Goal: Task Accomplishment & Management: Complete application form

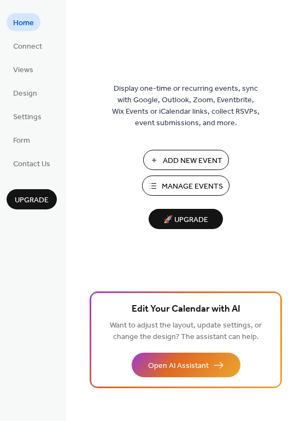
click at [183, 181] on span "Manage Events" at bounding box center [192, 186] width 61 height 11
click at [32, 92] on span "Design" at bounding box center [25, 93] width 24 height 11
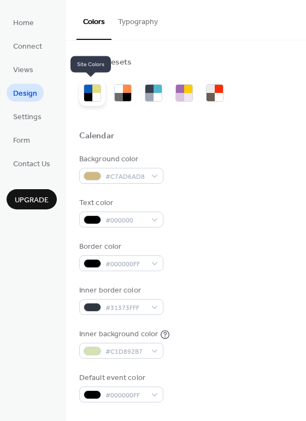
click at [93, 91] on div at bounding box center [96, 89] width 8 height 8
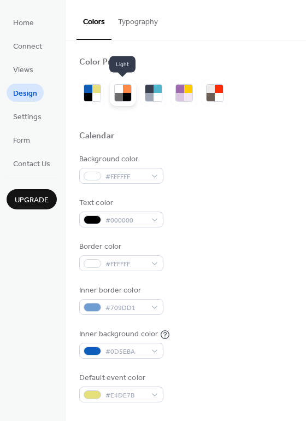
click at [120, 89] on div at bounding box center [119, 89] width 8 height 8
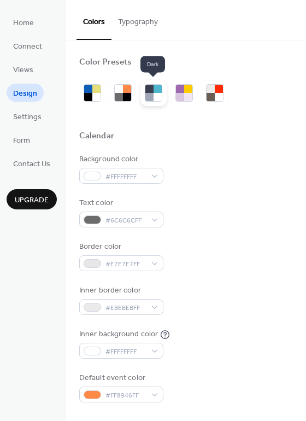
click at [156, 91] on div at bounding box center [158, 89] width 8 height 8
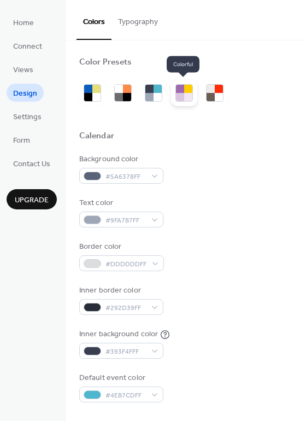
click at [189, 88] on div at bounding box center [188, 89] width 8 height 8
click at [186, 95] on div at bounding box center [188, 97] width 8 height 8
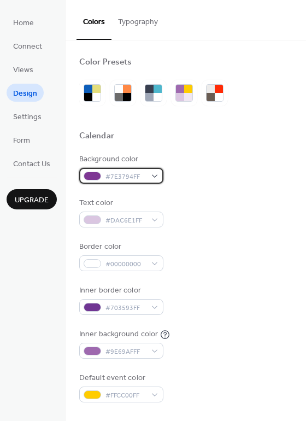
click at [154, 175] on div "#7E3794FF" at bounding box center [121, 176] width 84 height 16
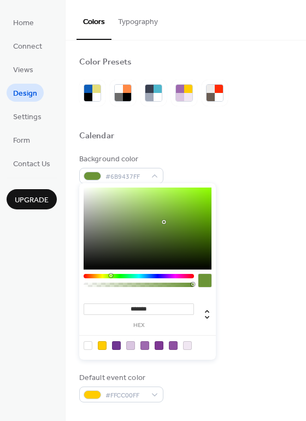
click at [110, 274] on div at bounding box center [139, 276] width 110 height 4
type input "*******"
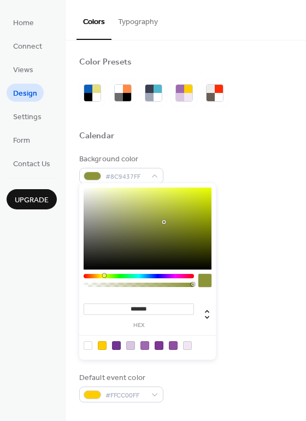
click at [104, 275] on div at bounding box center [139, 276] width 110 height 4
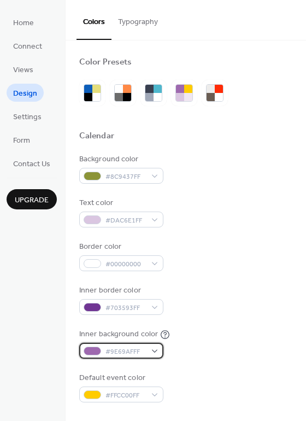
click at [154, 343] on div "#9E69AFFF" at bounding box center [121, 351] width 84 height 16
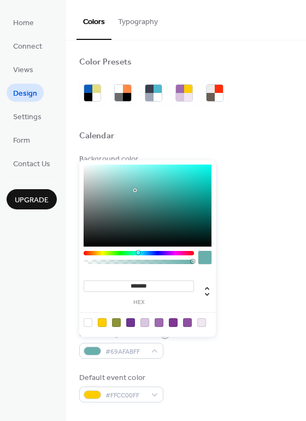
click at [138, 254] on div at bounding box center [139, 253] width 110 height 4
click at [127, 253] on div at bounding box center [139, 253] width 110 height 4
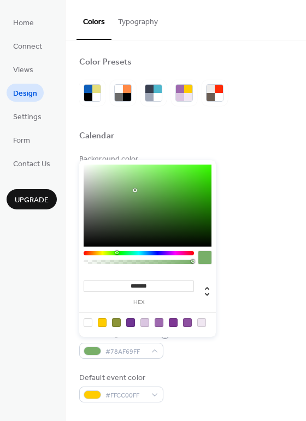
click at [117, 253] on div at bounding box center [139, 253] width 110 height 4
type input "***"
drag, startPoint x: 191, startPoint y: 262, endPoint x: 159, endPoint y: 265, distance: 32.9
click at [159, 265] on div at bounding box center [139, 260] width 110 height 19
drag, startPoint x: 160, startPoint y: 261, endPoint x: 134, endPoint y: 263, distance: 25.7
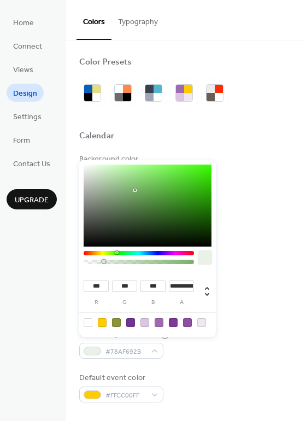
drag, startPoint x: 134, startPoint y: 261, endPoint x: 104, endPoint y: 263, distance: 30.1
click at [104, 263] on div at bounding box center [138, 262] width 107 height 4
type input "*"
drag, startPoint x: 105, startPoint y: 262, endPoint x: 200, endPoint y: 268, distance: 94.7
click at [200, 268] on div at bounding box center [148, 260] width 128 height 19
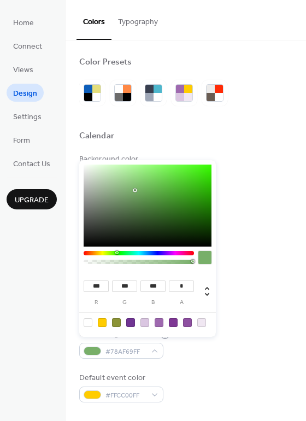
type input "***"
click at [110, 254] on div at bounding box center [139, 253] width 110 height 4
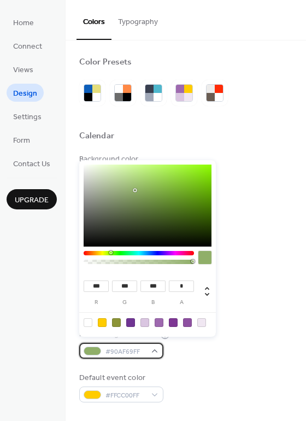
click at [155, 344] on div "#90AF69FF" at bounding box center [121, 351] width 84 height 16
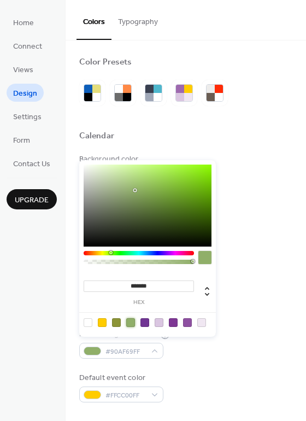
click at [130, 321] on div at bounding box center [130, 322] width 9 height 9
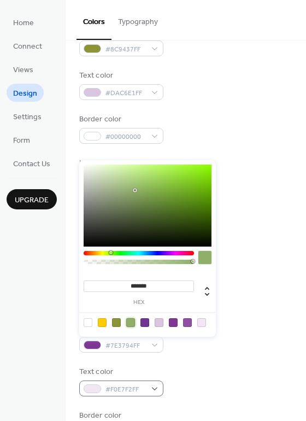
scroll to position [130, 0]
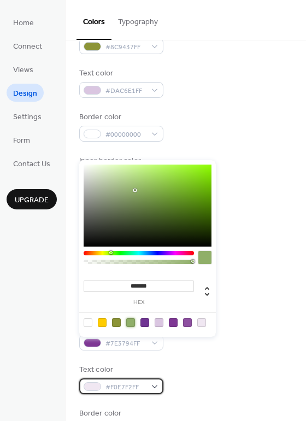
click at [158, 378] on div "#F0E7F2FF" at bounding box center [121, 386] width 84 height 16
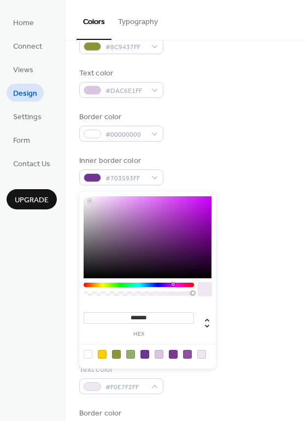
type input "*******"
click at [88, 272] on div at bounding box center [148, 237] width 128 height 82
click at [208, 287] on div at bounding box center [204, 289] width 13 height 13
click at [243, 312] on div at bounding box center [185, 316] width 213 height 9
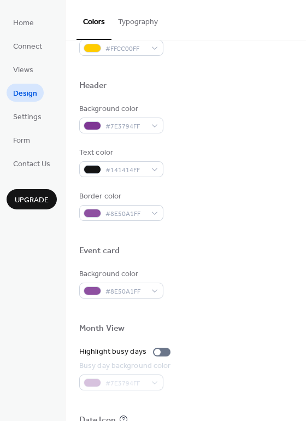
scroll to position [355, 0]
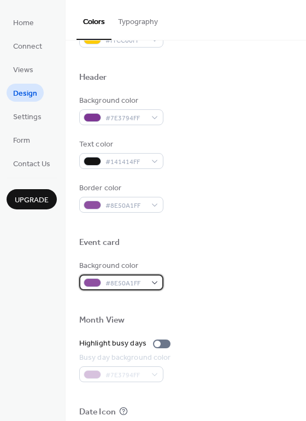
click at [156, 274] on div "#8E50A1FF" at bounding box center [121, 282] width 84 height 16
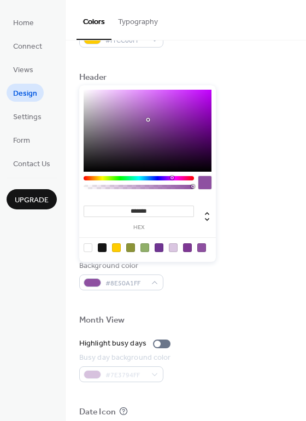
click at [185, 179] on div at bounding box center [139, 178] width 110 height 4
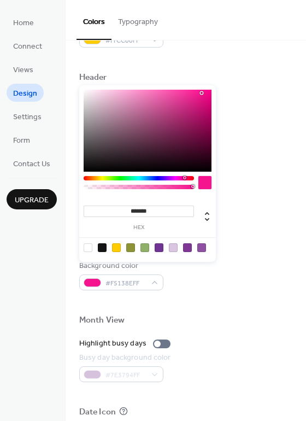
click at [202, 93] on div at bounding box center [148, 131] width 128 height 82
type input "*******"
click at [204, 97] on div at bounding box center [148, 131] width 128 height 82
click at [143, 366] on div "#7E3794FF" at bounding box center [126, 374] width 94 height 16
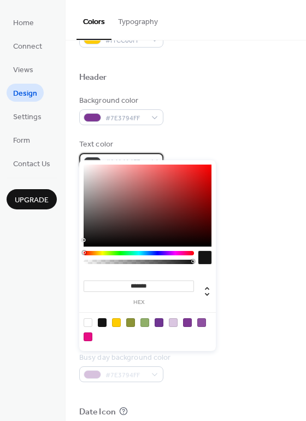
click at [103, 153] on div "#141414FF" at bounding box center [121, 161] width 84 height 16
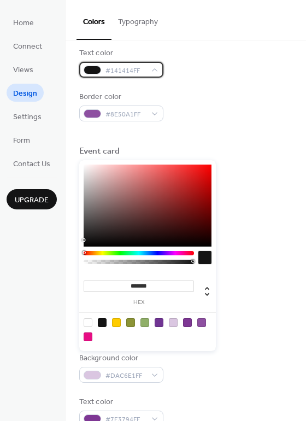
scroll to position [449, 0]
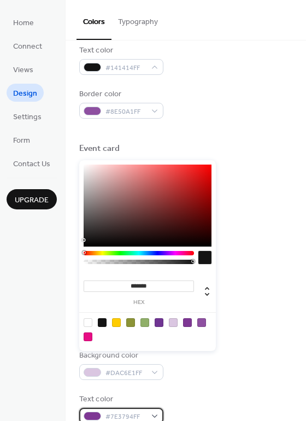
click at [154, 408] on div "#7E3794FF" at bounding box center [121, 416] width 84 height 16
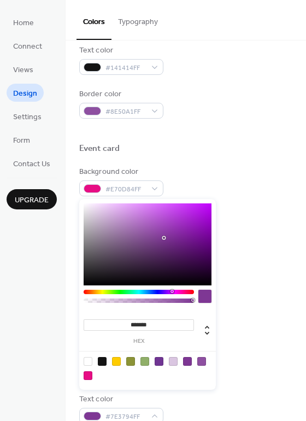
click at [99, 357] on div at bounding box center [102, 361] width 9 height 9
type input "*******"
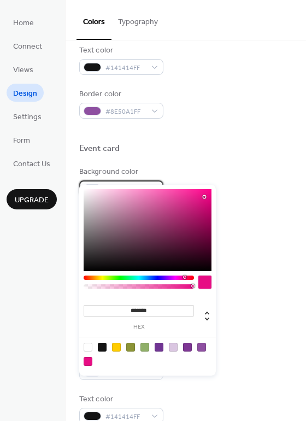
click at [156, 180] on div "#E70D84FF" at bounding box center [121, 188] width 84 height 16
type input "*******"
click at [106, 275] on div at bounding box center [139, 277] width 110 height 4
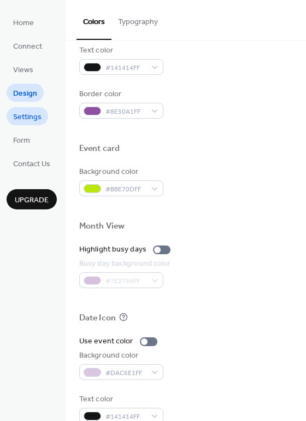
click at [26, 115] on span "Settings" at bounding box center [27, 117] width 28 height 11
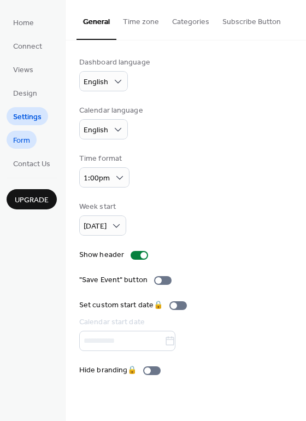
click at [25, 135] on span "Form" at bounding box center [21, 140] width 17 height 11
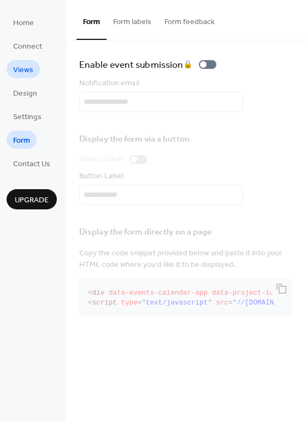
click at [23, 64] on span "Views" at bounding box center [23, 69] width 20 height 11
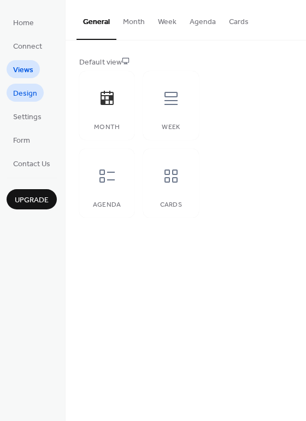
click at [20, 89] on span "Design" at bounding box center [25, 93] width 24 height 11
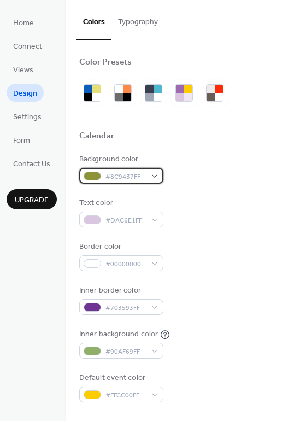
click at [156, 173] on div "#8C9437FF" at bounding box center [121, 176] width 84 height 16
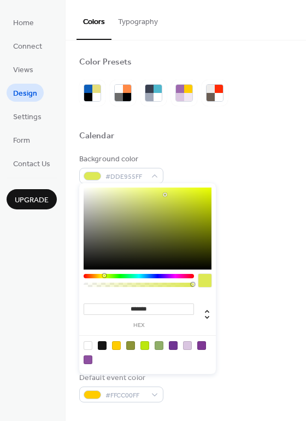
click at [165, 195] on div at bounding box center [148, 228] width 128 height 82
click at [195, 192] on div at bounding box center [148, 228] width 128 height 82
type input "*******"
click at [193, 200] on div at bounding box center [148, 228] width 128 height 82
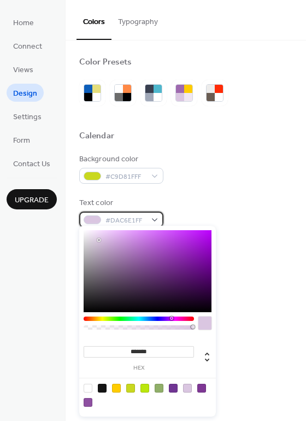
click at [155, 215] on div "#DAC6E1FF" at bounding box center [121, 220] width 84 height 16
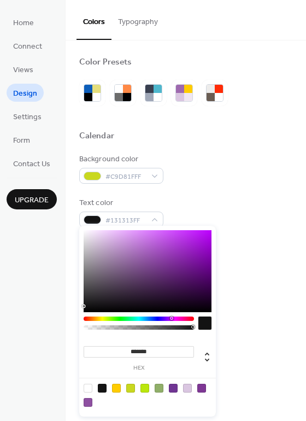
click at [87, 306] on div at bounding box center [148, 271] width 128 height 82
click at [102, 387] on div at bounding box center [102, 388] width 9 height 9
click at [208, 357] on icon at bounding box center [207, 356] width 13 height 13
type input "**"
click at [125, 350] on input "**" at bounding box center [124, 351] width 25 height 11
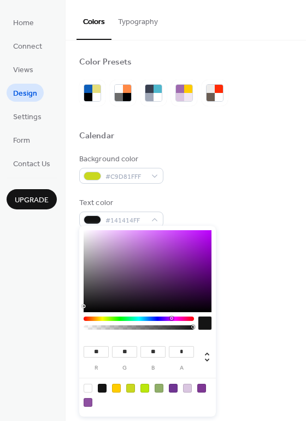
scroll to position [1, 0]
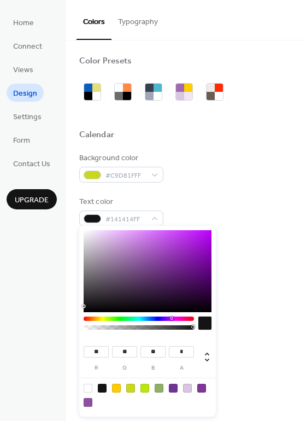
click at [247, 337] on div "Inner background color #90AF69FF" at bounding box center [185, 342] width 213 height 30
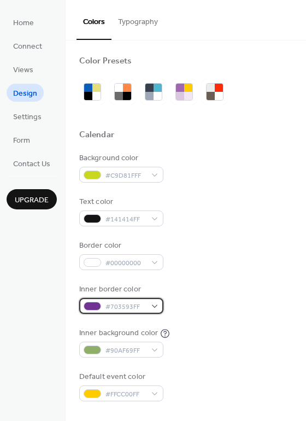
click at [157, 300] on div "#703593FF" at bounding box center [121, 306] width 84 height 16
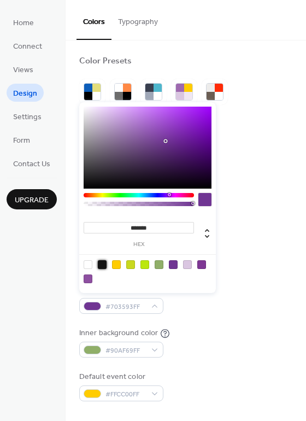
click at [102, 262] on div at bounding box center [102, 264] width 9 height 9
type input "*******"
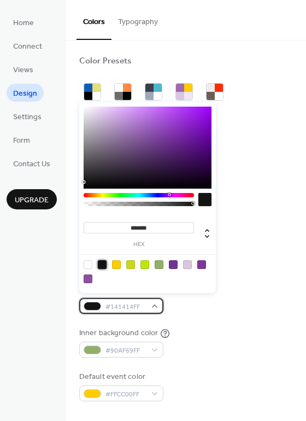
click at [155, 302] on div "#141414FF" at bounding box center [121, 306] width 84 height 16
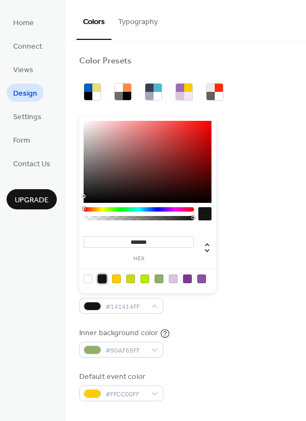
click at [103, 278] on div at bounding box center [102, 278] width 9 height 9
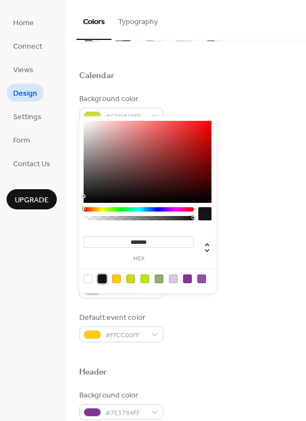
scroll to position [69, 0]
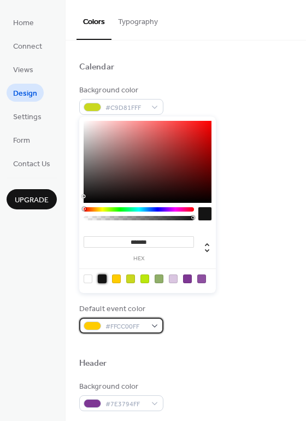
click at [154, 318] on div "#FFCC00FF" at bounding box center [121, 326] width 84 height 16
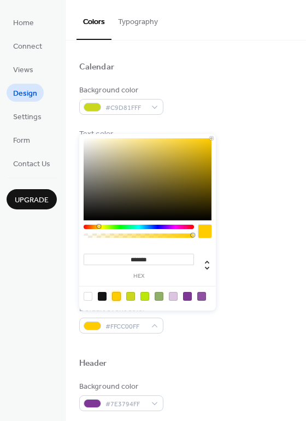
click at [116, 294] on div at bounding box center [116, 296] width 9 height 9
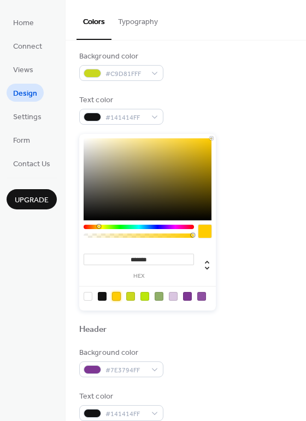
scroll to position [98, 0]
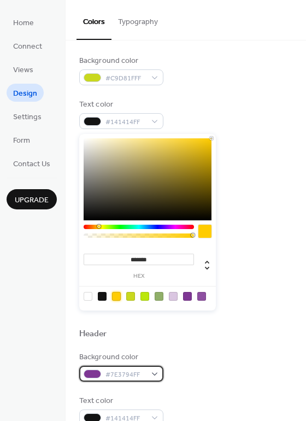
click at [154, 366] on div "#7E3794FF" at bounding box center [121, 374] width 84 height 16
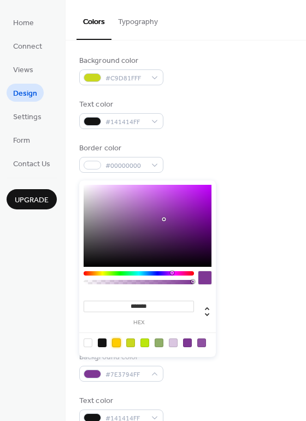
click at [118, 339] on div at bounding box center [116, 342] width 9 height 9
type input "*******"
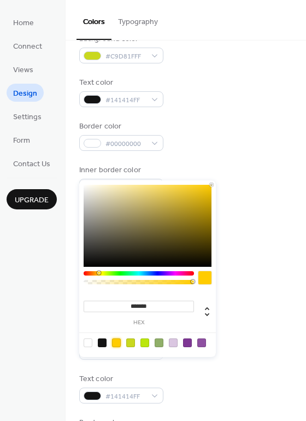
scroll to position [117, 0]
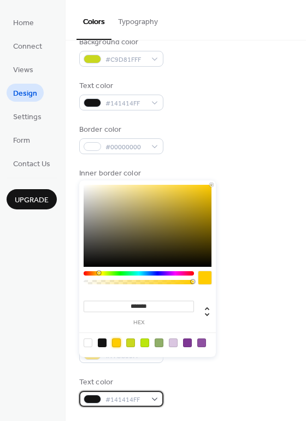
click at [154, 391] on div "#141414FF" at bounding box center [121, 399] width 84 height 16
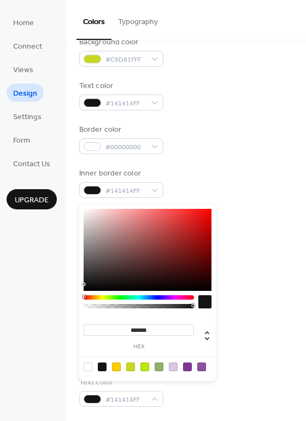
click at [105, 364] on div at bounding box center [102, 366] width 9 height 9
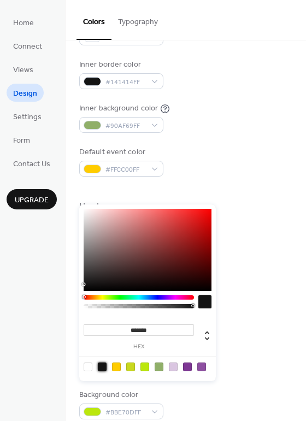
scroll to position [228, 0]
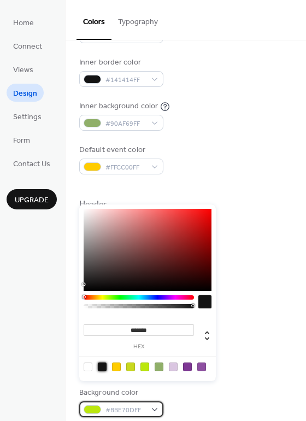
click at [156, 401] on div "#BBE70DFF" at bounding box center [121, 409] width 84 height 16
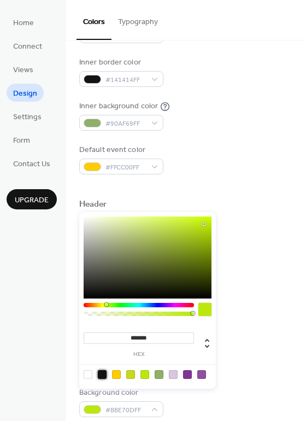
click at [101, 370] on div at bounding box center [102, 374] width 9 height 9
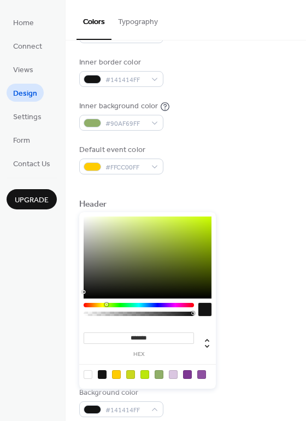
click at [88, 370] on div at bounding box center [88, 374] width 9 height 9
click at [99, 372] on div at bounding box center [102, 374] width 9 height 9
type input "**"
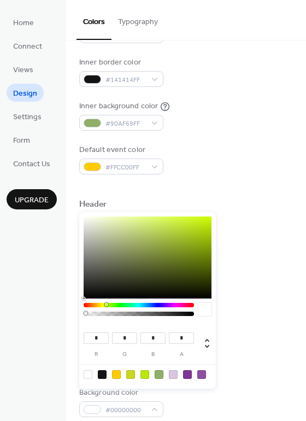
type input "*"
click at [121, 339] on input "**" at bounding box center [124, 337] width 25 height 11
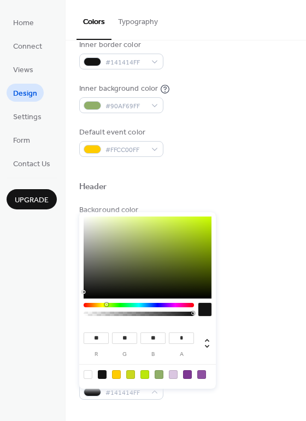
scroll to position [244, 0]
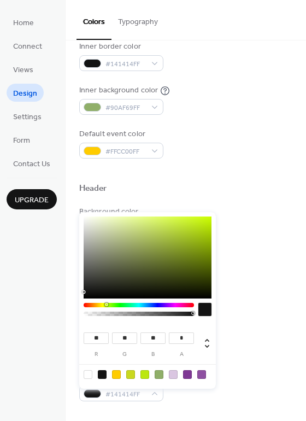
click at [236, 254] on div "Text color #141414FF" at bounding box center [185, 265] width 213 height 30
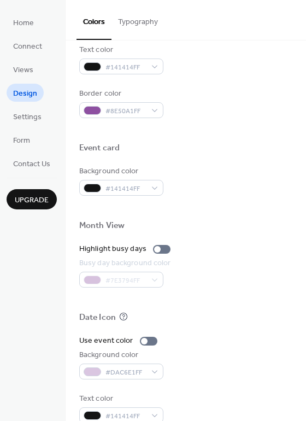
scroll to position [449, 0]
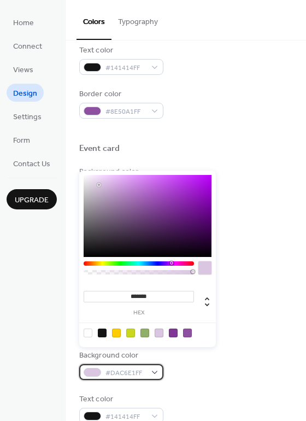
click at [155, 364] on div "#DAC6E1FF" at bounding box center [121, 372] width 84 height 16
click at [103, 333] on div at bounding box center [102, 332] width 9 height 9
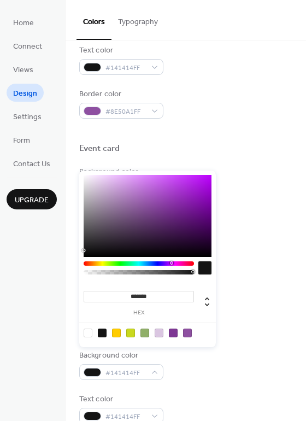
click at [86, 330] on div at bounding box center [88, 332] width 9 height 9
type input "*"
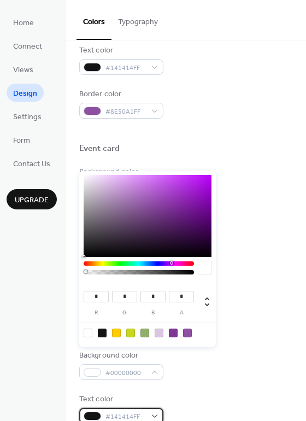
click at [127, 411] on span "#141414FF" at bounding box center [125, 416] width 40 height 11
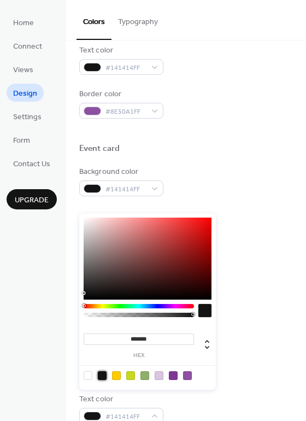
click at [103, 373] on div at bounding box center [102, 375] width 9 height 9
click at [231, 166] on div "Background color #141414FF" at bounding box center [185, 181] width 213 height 30
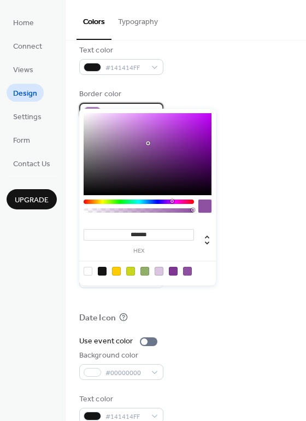
click at [154, 103] on div "#8E50A1FF" at bounding box center [121, 111] width 84 height 16
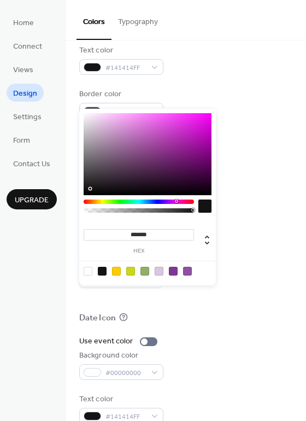
click at [91, 189] on div at bounding box center [148, 154] width 128 height 82
click at [103, 267] on div at bounding box center [102, 271] width 9 height 9
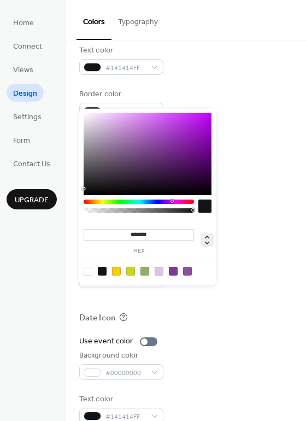
click at [209, 243] on icon at bounding box center [207, 239] width 13 height 13
click at [208, 242] on icon at bounding box center [207, 240] width 4 height 9
type input "***"
type input "**"
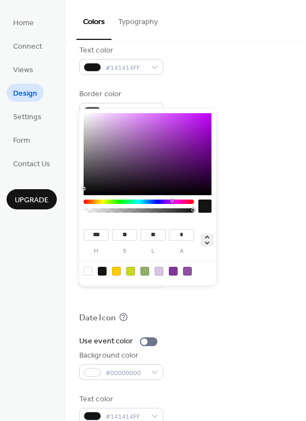
click at [208, 242] on icon at bounding box center [207, 240] width 4 height 9
click at [208, 234] on icon at bounding box center [207, 239] width 13 height 13
type input "***"
type input "**"
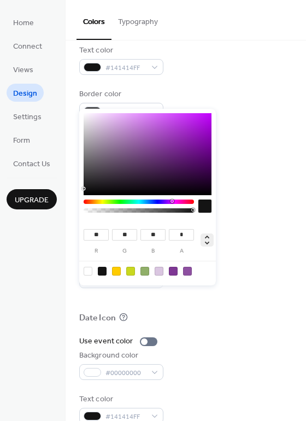
type input "**"
click at [105, 313] on div "Date Icon" at bounding box center [97, 318] width 37 height 11
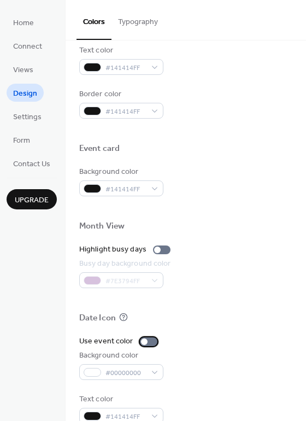
click at [154, 337] on div at bounding box center [148, 341] width 17 height 9
click at [123, 364] on div "#00000000" at bounding box center [121, 372] width 84 height 16
click at [148, 364] on div "#00000000" at bounding box center [121, 372] width 84 height 16
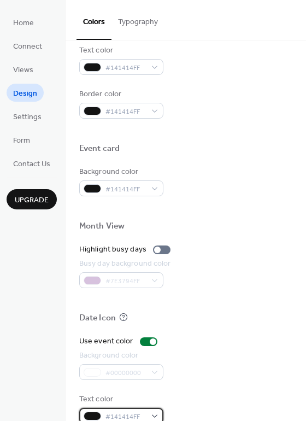
click at [154, 408] on div "#141414FF" at bounding box center [121, 416] width 84 height 16
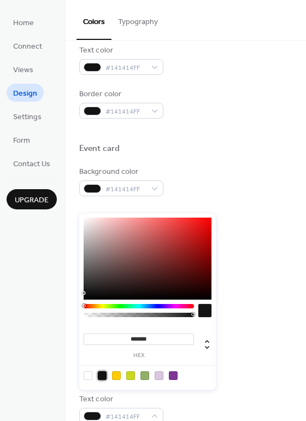
click at [102, 371] on div at bounding box center [102, 375] width 9 height 9
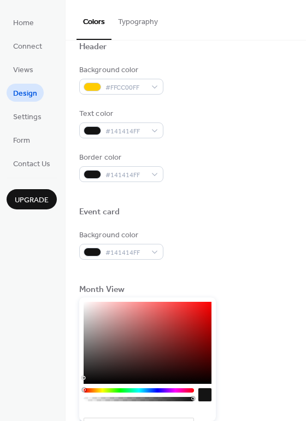
scroll to position [386, 0]
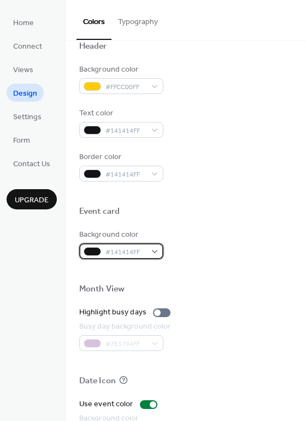
click at [152, 243] on div "#141414FF" at bounding box center [121, 251] width 84 height 16
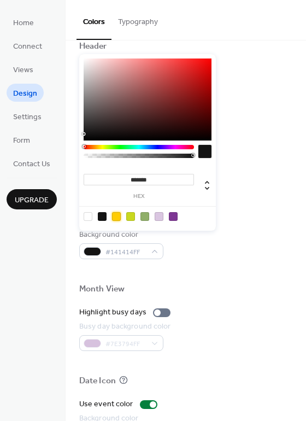
click at [116, 215] on div at bounding box center [116, 216] width 9 height 9
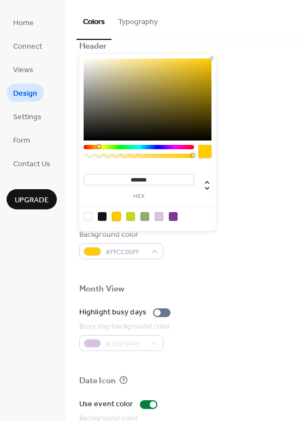
click at [158, 178] on input "*******" at bounding box center [139, 179] width 110 height 11
click at [210, 189] on icon at bounding box center [207, 185] width 13 height 13
type input "***"
click at [134, 20] on button "Typography" at bounding box center [138, 19] width 53 height 39
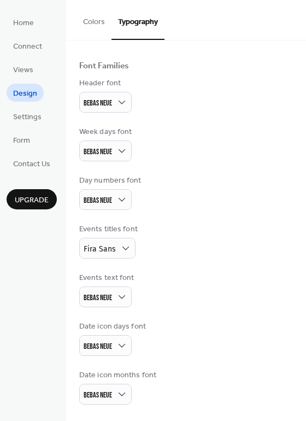
scroll to position [51, 0]
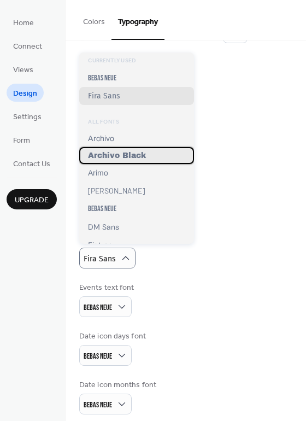
click at [132, 151] on span "Archivo Black" at bounding box center [117, 155] width 58 height 8
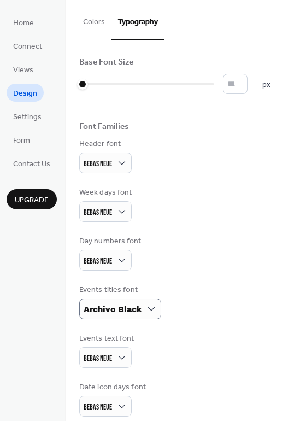
scroll to position [0, 0]
drag, startPoint x: 83, startPoint y: 85, endPoint x: 121, endPoint y: 84, distance: 37.7
click at [121, 84] on div at bounding box center [146, 83] width 135 height 17
type input "**"
drag, startPoint x: 113, startPoint y: 85, endPoint x: 132, endPoint y: 86, distance: 19.7
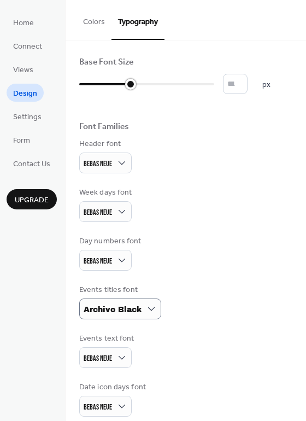
click at [132, 84] on div at bounding box center [130, 84] width 11 height 11
click at [103, 21] on button "Colors" at bounding box center [94, 19] width 35 height 39
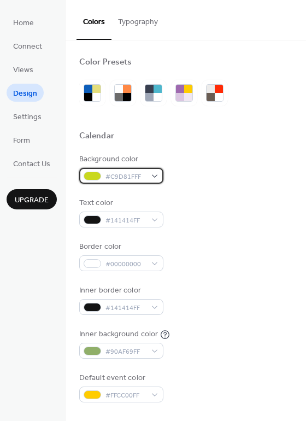
click at [156, 172] on div "#C9D81FFF" at bounding box center [121, 176] width 84 height 16
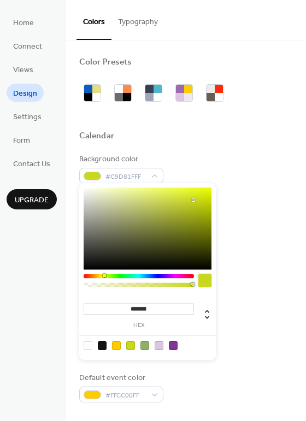
click at [149, 287] on div at bounding box center [139, 283] width 110 height 19
type input "***"
type input "**********"
drag, startPoint x: 189, startPoint y: 285, endPoint x: 130, endPoint y: 284, distance: 59.0
click at [125, 284] on div at bounding box center [123, 284] width 3 height 3
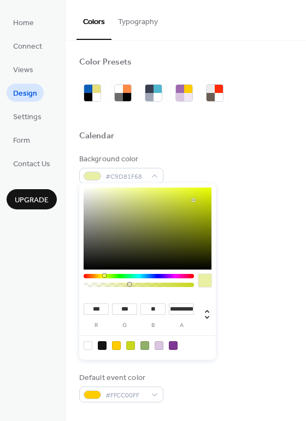
click at [230, 172] on div "Background color #C9D81F68" at bounding box center [185, 169] width 213 height 30
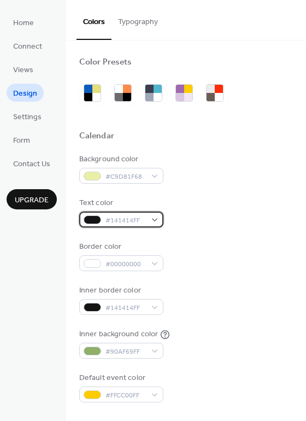
click at [156, 217] on div "#141414FF" at bounding box center [121, 220] width 84 height 16
click at [216, 201] on div "Text color #141414FF" at bounding box center [185, 212] width 213 height 30
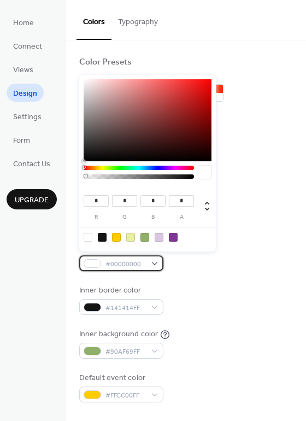
click at [154, 259] on div "#00000000" at bounding box center [121, 263] width 84 height 16
click at [102, 233] on div at bounding box center [102, 237] width 9 height 9
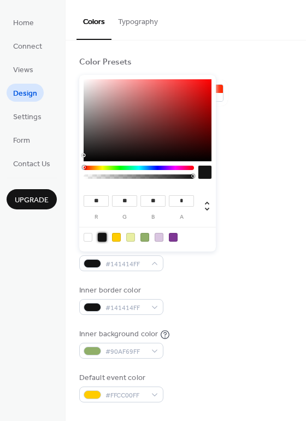
type input "**"
type input "*"
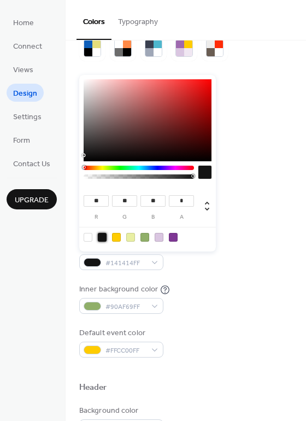
scroll to position [54, 0]
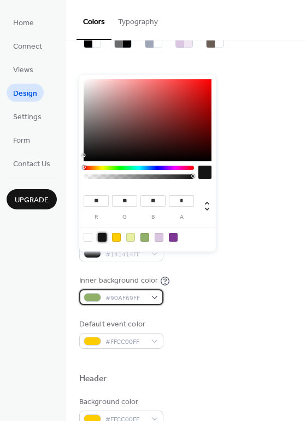
click at [153, 289] on div "#90AF69FF" at bounding box center [121, 297] width 84 height 16
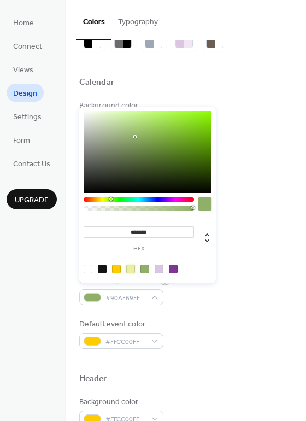
click at [127, 265] on div at bounding box center [130, 269] width 9 height 9
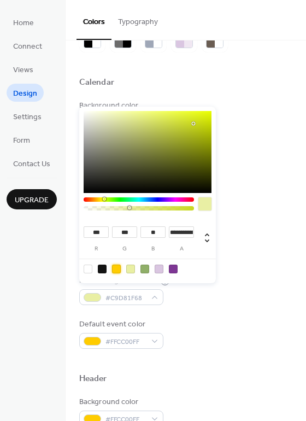
click at [116, 265] on div at bounding box center [116, 269] width 9 height 9
type input "***"
type input "*"
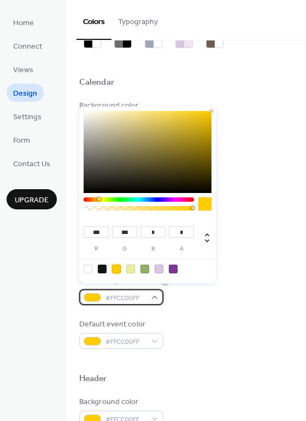
click at [155, 290] on div "#FFCC00FF" at bounding box center [121, 297] width 84 height 16
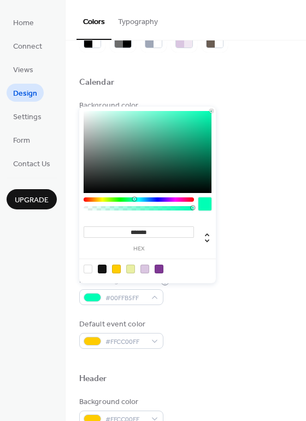
click at [134, 197] on div at bounding box center [139, 199] width 110 height 4
click at [112, 197] on div at bounding box center [139, 199] width 110 height 4
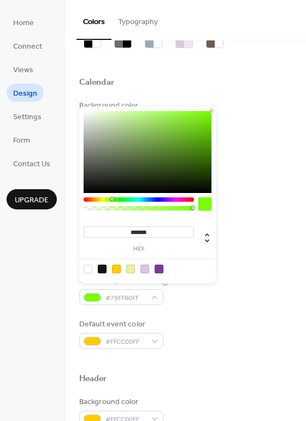
type input "*******"
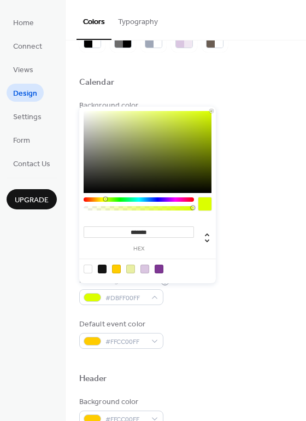
click at [105, 198] on div at bounding box center [139, 199] width 110 height 4
click at [156, 290] on div "#DBFF00FF" at bounding box center [121, 297] width 84 height 16
click at [208, 239] on icon at bounding box center [207, 237] width 4 height 9
type input "**"
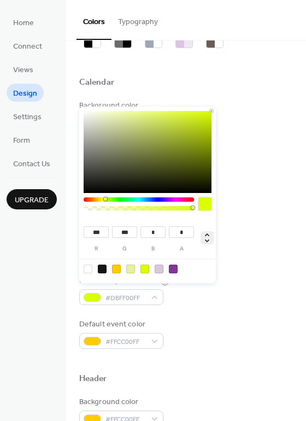
type input "****"
type input "***"
click at [208, 239] on icon at bounding box center [207, 237] width 4 height 9
drag, startPoint x: 105, startPoint y: 230, endPoint x: 90, endPoint y: 230, distance: 15.3
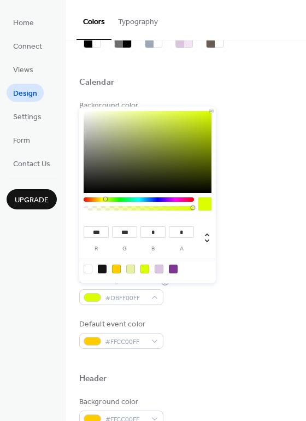
click at [90, 230] on input "***" at bounding box center [96, 231] width 25 height 11
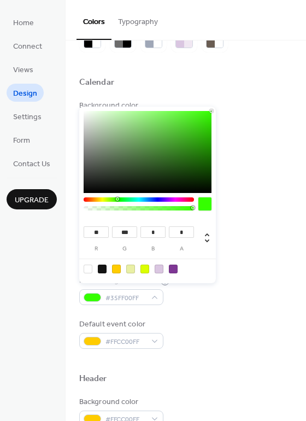
drag, startPoint x: 106, startPoint y: 198, endPoint x: 117, endPoint y: 199, distance: 11.0
click at [117, 199] on div at bounding box center [117, 198] width 3 height 3
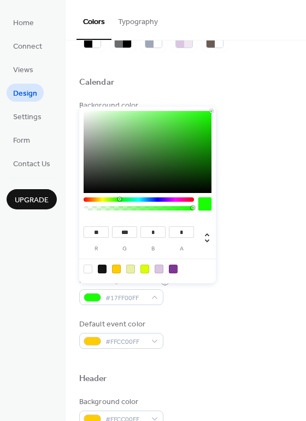
type input "*"
type input "***"
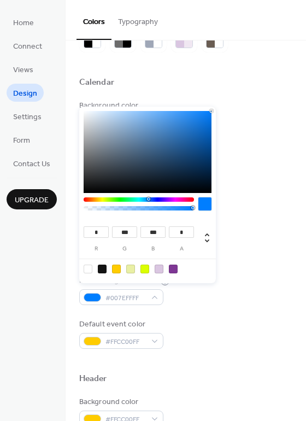
type input "***"
type input "**"
type input "*"
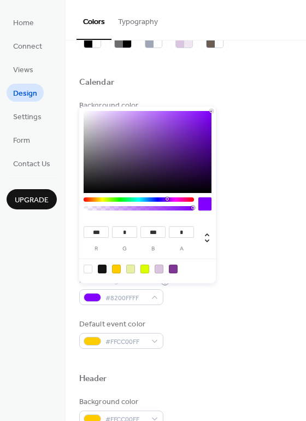
type input "*"
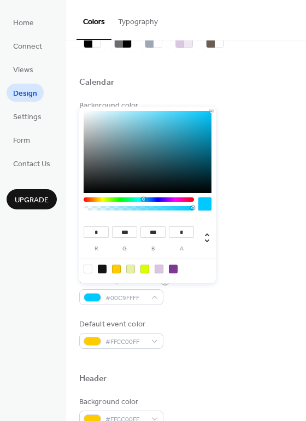
type input "***"
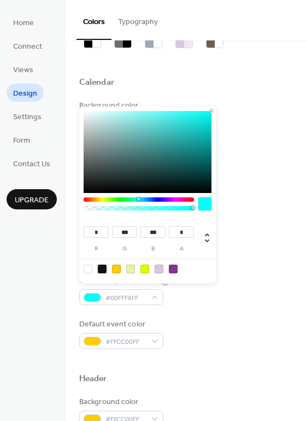
drag, startPoint x: 117, startPoint y: 200, endPoint x: 139, endPoint y: 204, distance: 22.3
click at [139, 204] on div at bounding box center [139, 206] width 110 height 19
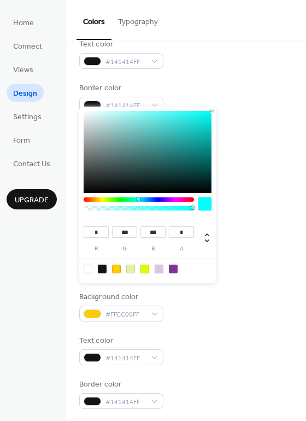
scroll to position [158, 0]
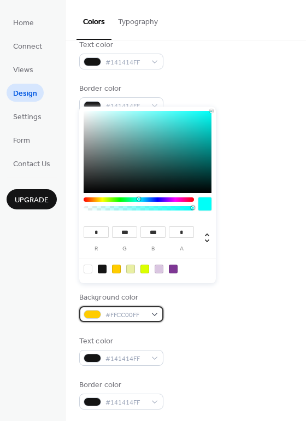
click at [154, 306] on div "#FFCC00FF" at bounding box center [121, 314] width 84 height 16
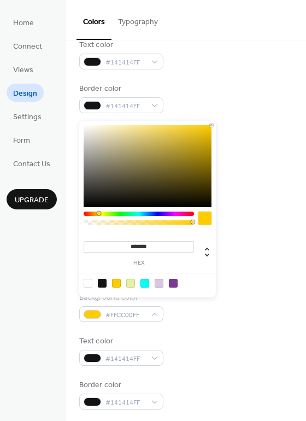
type input "*******"
click at [201, 132] on div at bounding box center [148, 166] width 128 height 82
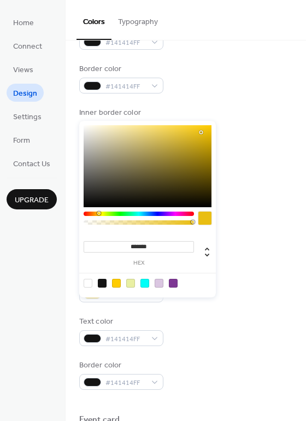
scroll to position [187, 0]
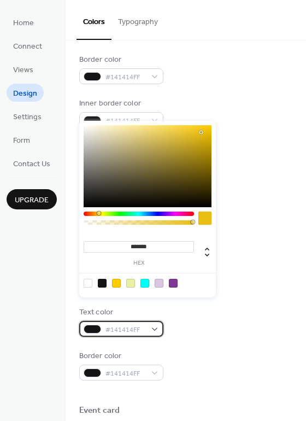
click at [152, 321] on div "#141414FF" at bounding box center [121, 329] width 84 height 16
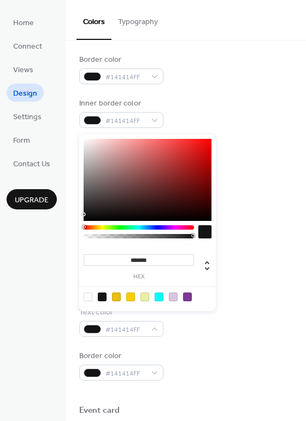
click at [103, 296] on div at bounding box center [102, 296] width 9 height 9
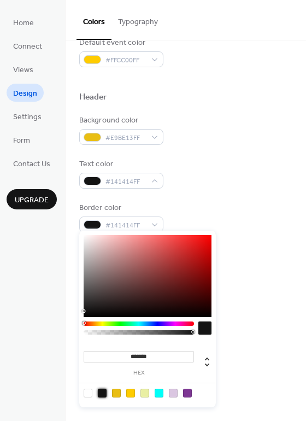
scroll to position [336, 0]
click at [235, 239] on div at bounding box center [185, 244] width 213 height 25
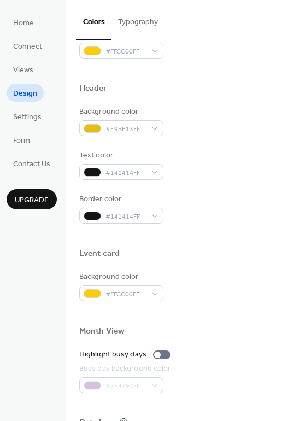
scroll to position [377, 0]
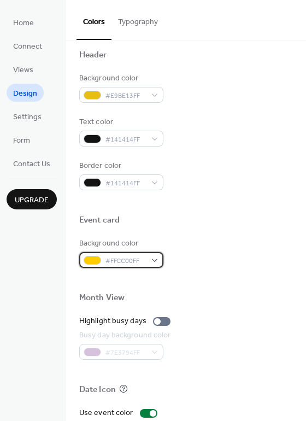
click at [154, 252] on div "#FFCC00FF" at bounding box center [121, 260] width 84 height 16
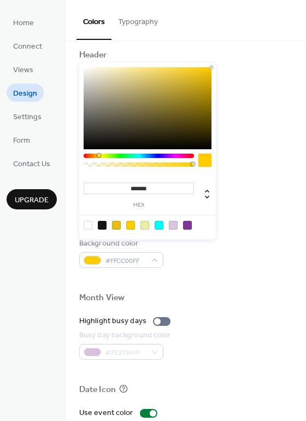
click at [178, 154] on div at bounding box center [139, 156] width 110 height 4
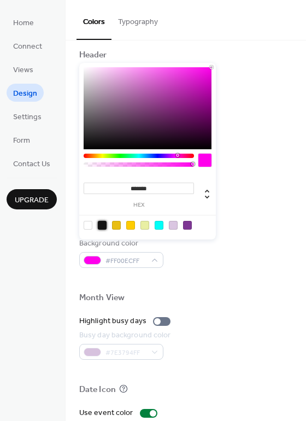
click at [101, 223] on div at bounding box center [102, 225] width 9 height 9
type input "*******"
click at [220, 271] on div at bounding box center [185, 280] width 213 height 25
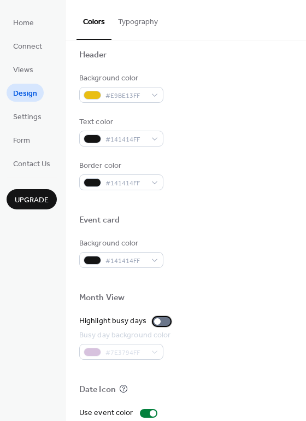
click at [166, 317] on div at bounding box center [161, 321] width 17 height 9
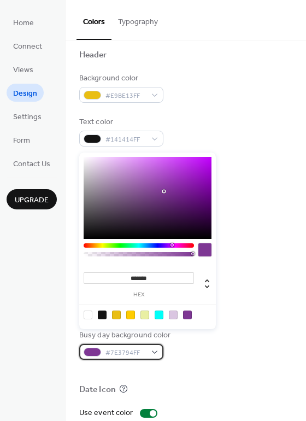
click at [154, 344] on div "#7E3794FF" at bounding box center [121, 352] width 84 height 16
click at [161, 313] on div at bounding box center [159, 314] width 9 height 9
type input "*******"
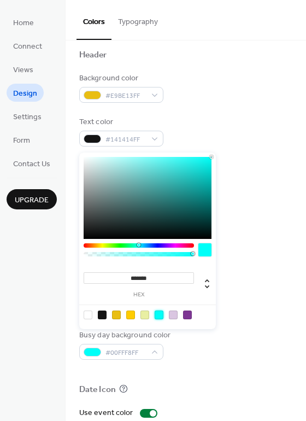
click at [228, 307] on div at bounding box center [185, 311] width 213 height 9
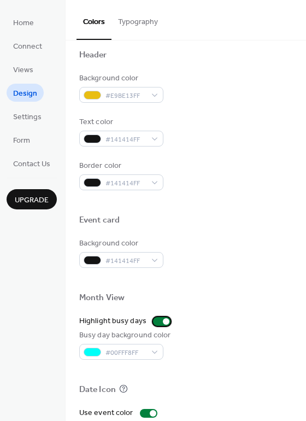
click at [153, 317] on div at bounding box center [161, 321] width 17 height 9
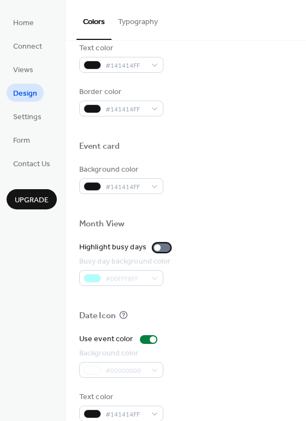
scroll to position [449, 0]
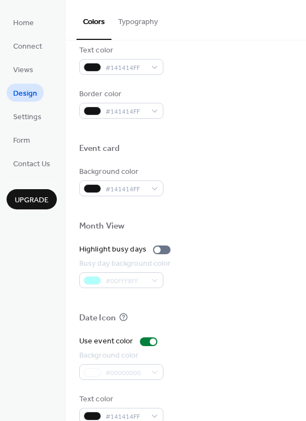
click at [126, 364] on div "#00000000" at bounding box center [121, 372] width 84 height 16
click at [129, 364] on div "#00000000" at bounding box center [121, 372] width 84 height 16
click at [121, 364] on div "#00000000" at bounding box center [121, 372] width 84 height 16
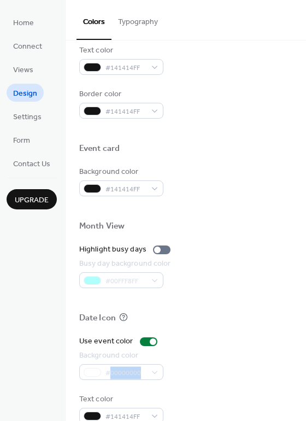
click at [114, 364] on div "#00000000" at bounding box center [121, 372] width 84 height 16
click at [154, 364] on div "#00000000" at bounding box center [121, 372] width 84 height 16
click at [141, 337] on div at bounding box center [148, 341] width 17 height 9
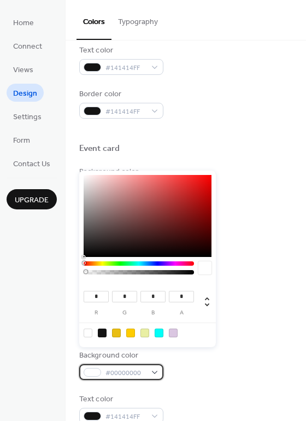
click at [121, 367] on span "#00000000" at bounding box center [125, 372] width 40 height 11
click at [132, 331] on div at bounding box center [130, 332] width 9 height 9
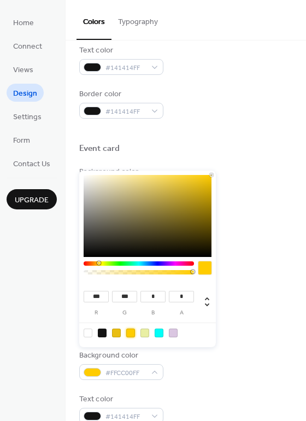
type input "***"
type input "*"
click at [156, 408] on div "#141414FF" at bounding box center [121, 416] width 84 height 16
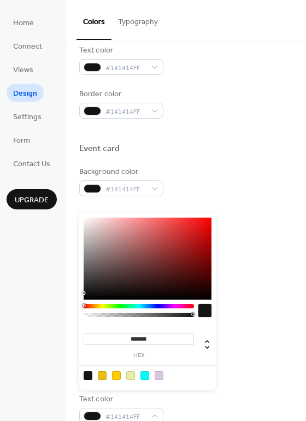
click at [90, 372] on div at bounding box center [88, 375] width 9 height 9
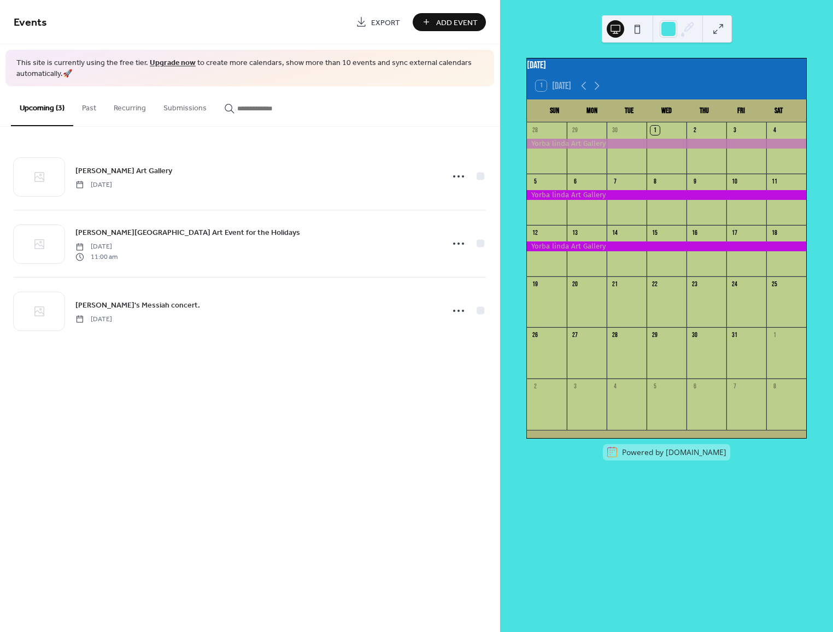
click at [598, 250] on div at bounding box center [666, 247] width 279 height 10
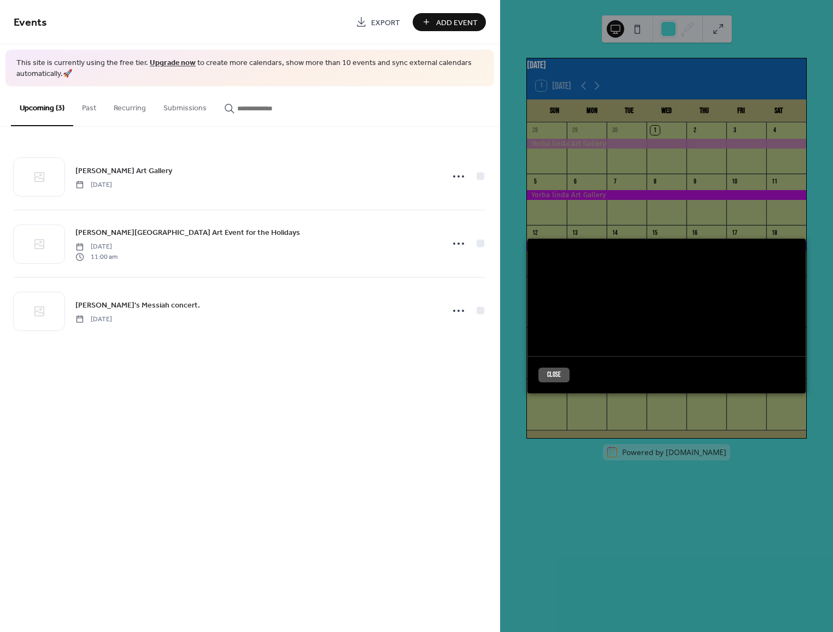
click at [556, 372] on button "Close" at bounding box center [553, 375] width 31 height 15
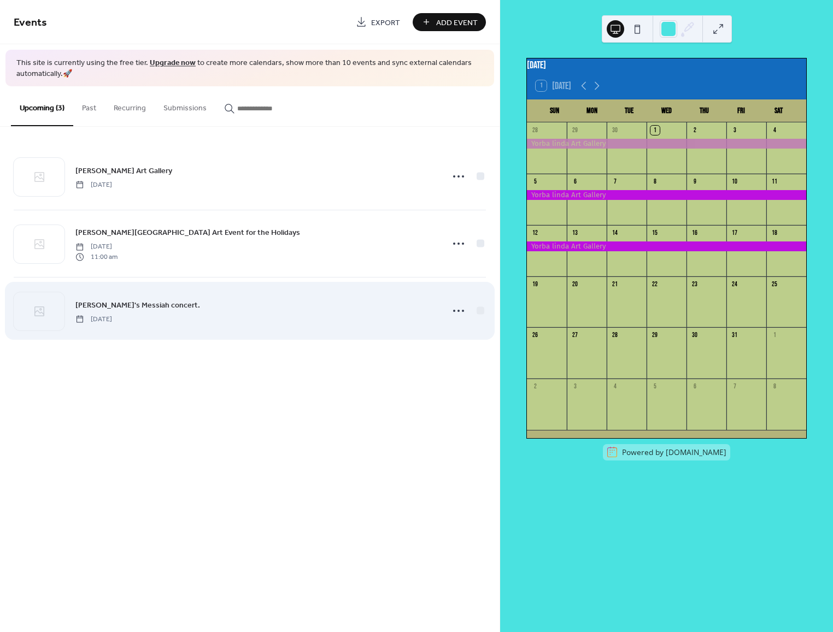
click at [204, 318] on div "[PERSON_NAME]'s Messiah concert. [DATE]" at bounding box center [255, 311] width 361 height 25
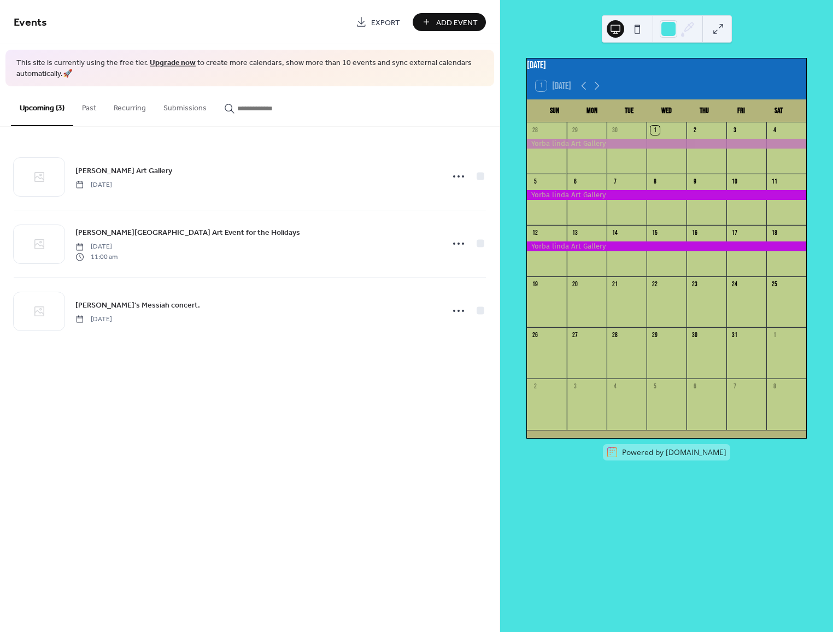
click at [443, 17] on span "Add Event" at bounding box center [457, 22] width 42 height 11
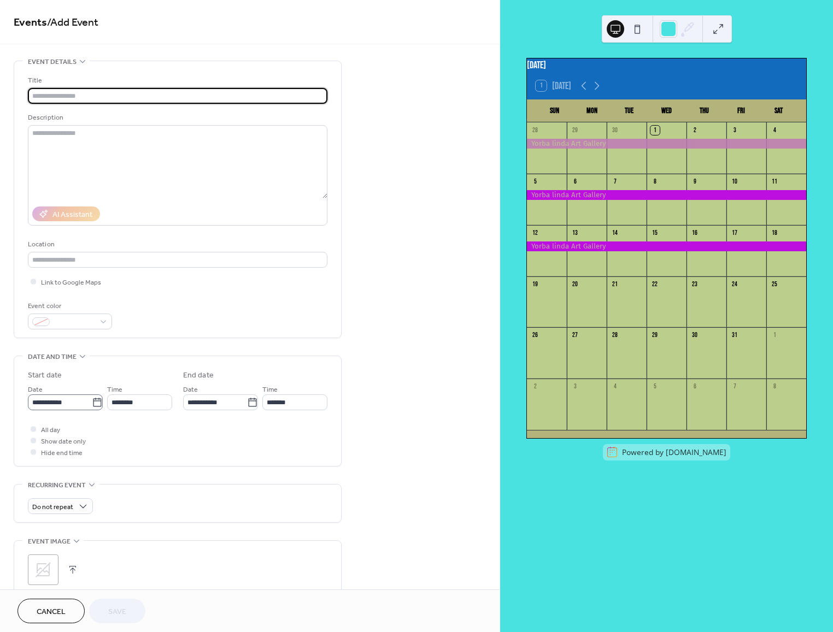
click at [94, 398] on icon at bounding box center [97, 402] width 8 height 9
click at [92, 396] on input "**********" at bounding box center [60, 403] width 64 height 16
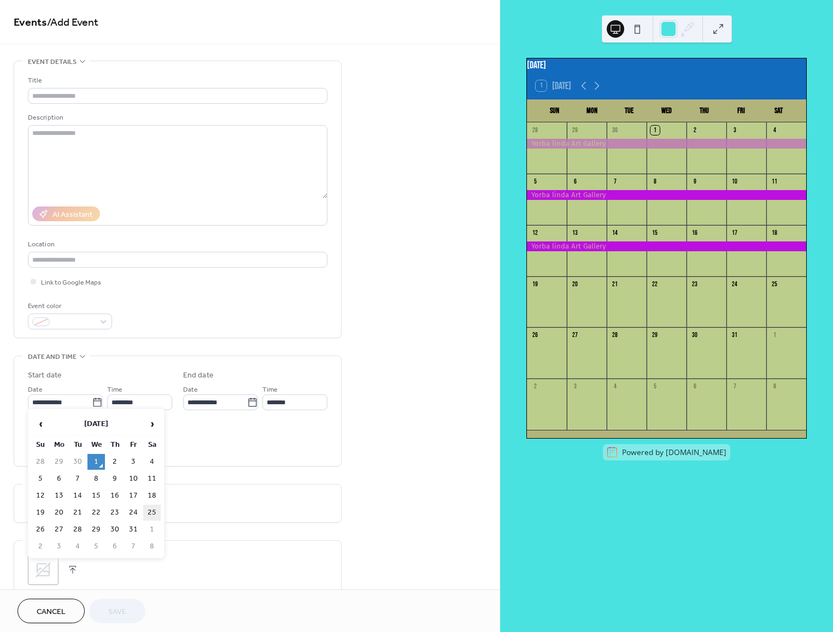
click at [149, 510] on td "25" at bounding box center [151, 513] width 17 height 16
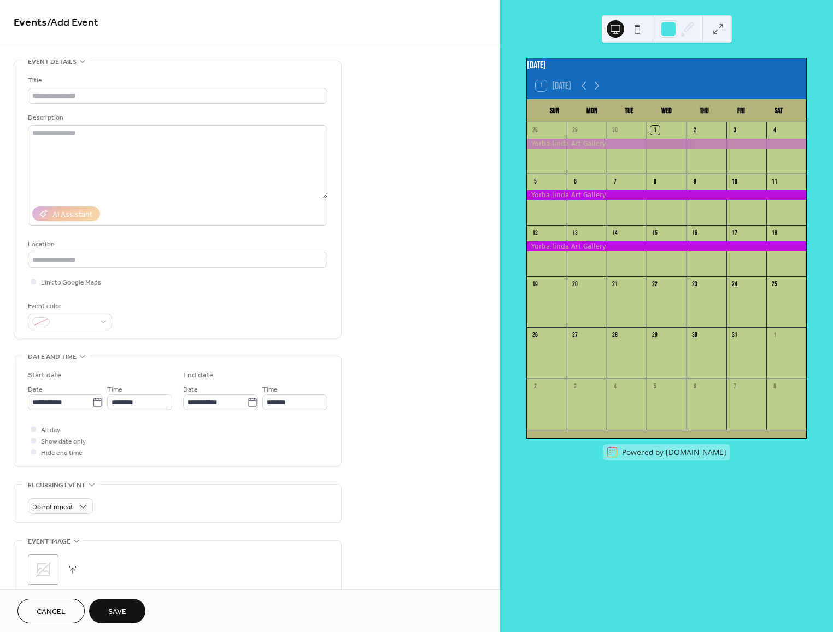
type input "**********"
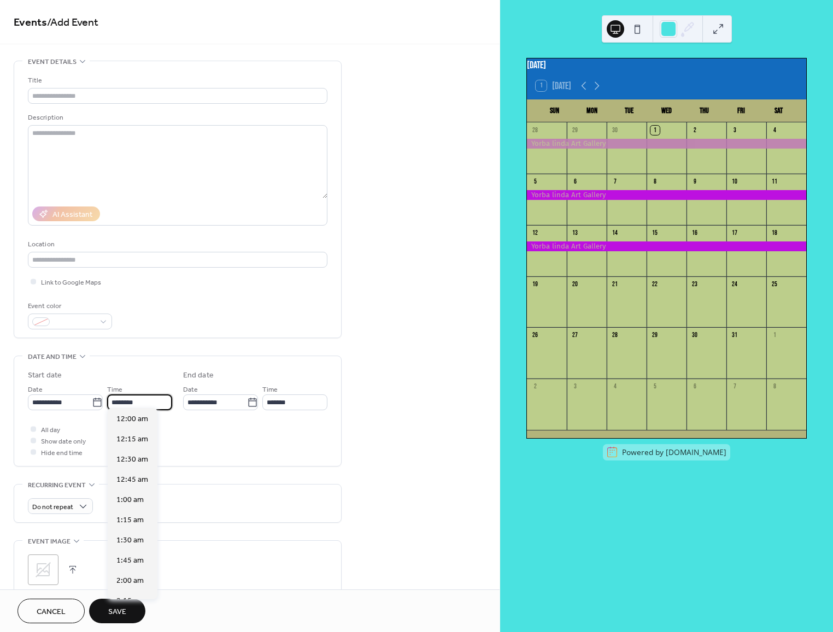
scroll to position [944, 0]
click at [139, 401] on input "********" at bounding box center [139, 403] width 65 height 16
click at [127, 451] on span "10:00 am" at bounding box center [132, 456] width 32 height 11
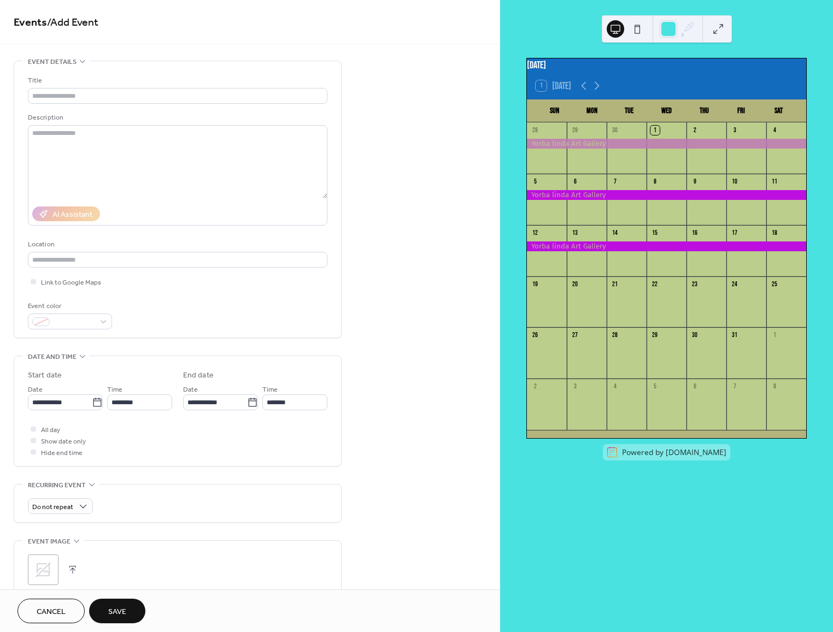
type input "********"
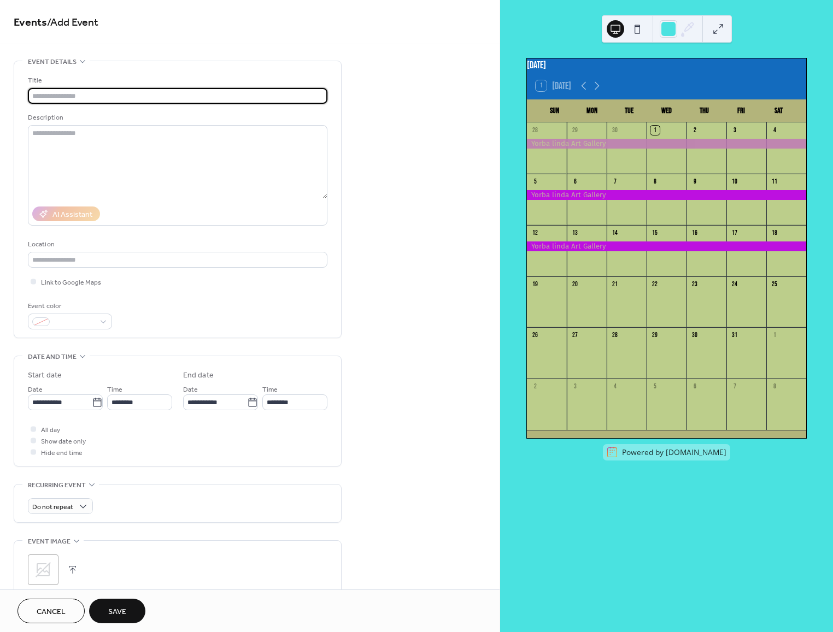
click at [48, 94] on input "text" at bounding box center [178, 96] width 300 height 16
type input "**********"
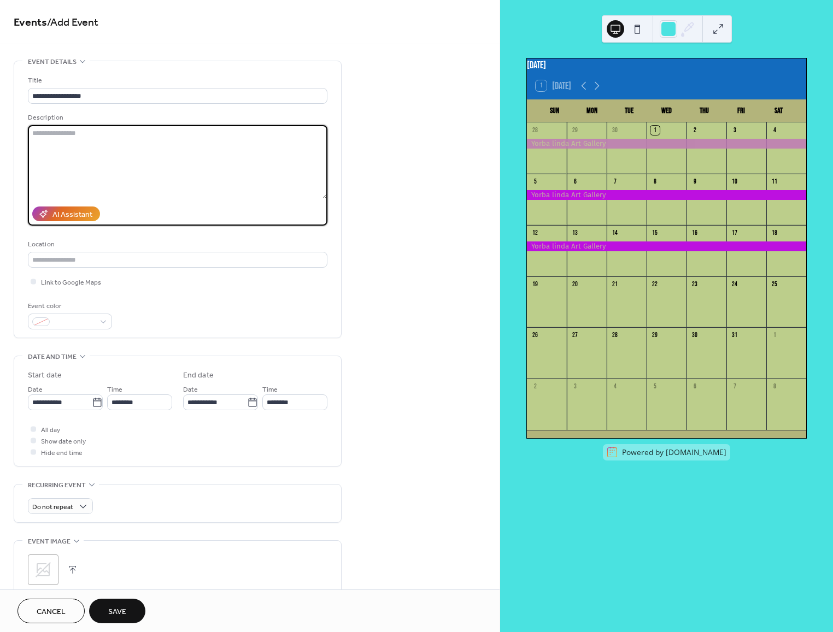
click at [38, 134] on textarea at bounding box center [178, 161] width 300 height 73
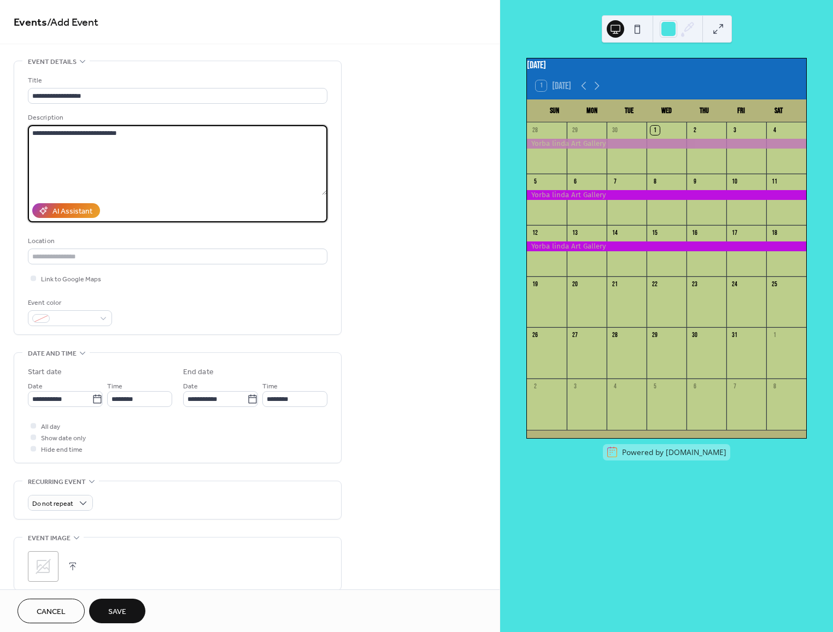
type textarea "**********"
click at [112, 608] on span "Save" at bounding box center [117, 612] width 18 height 11
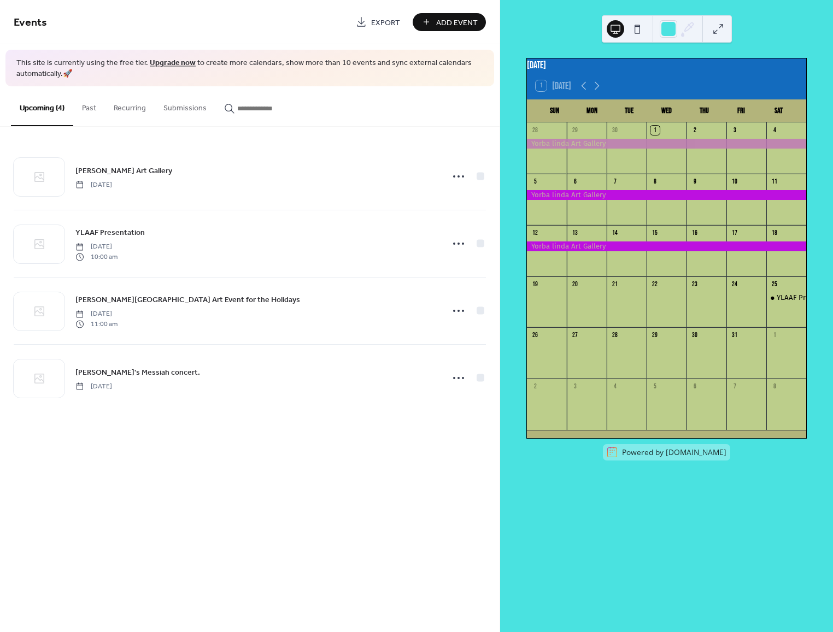
click at [639, 199] on div at bounding box center [666, 195] width 279 height 10
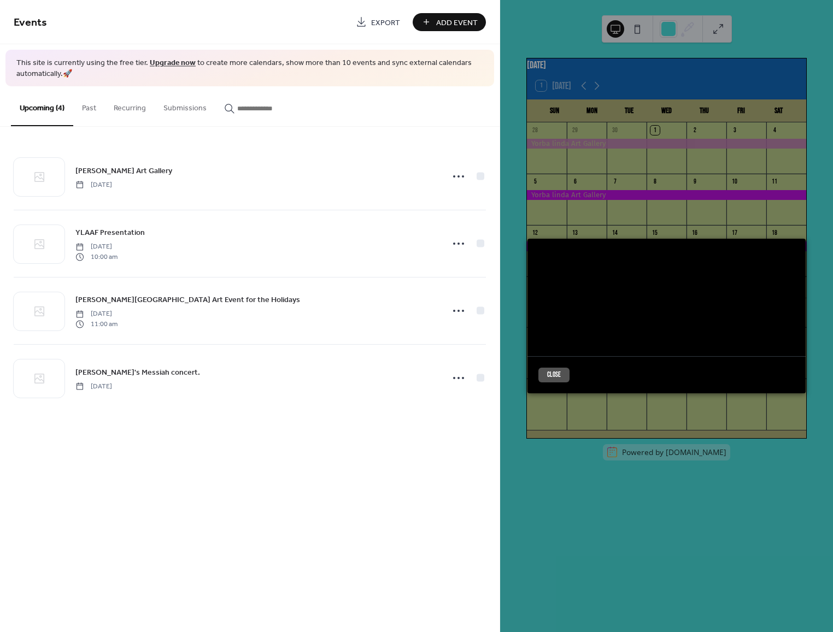
click at [551, 372] on button "Close" at bounding box center [553, 375] width 31 height 15
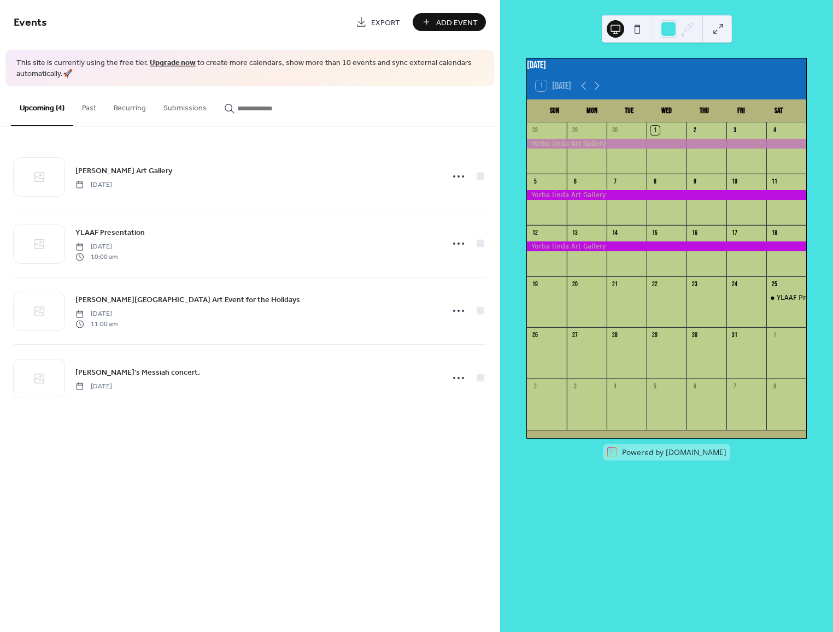
click at [639, 250] on div at bounding box center [666, 247] width 279 height 10
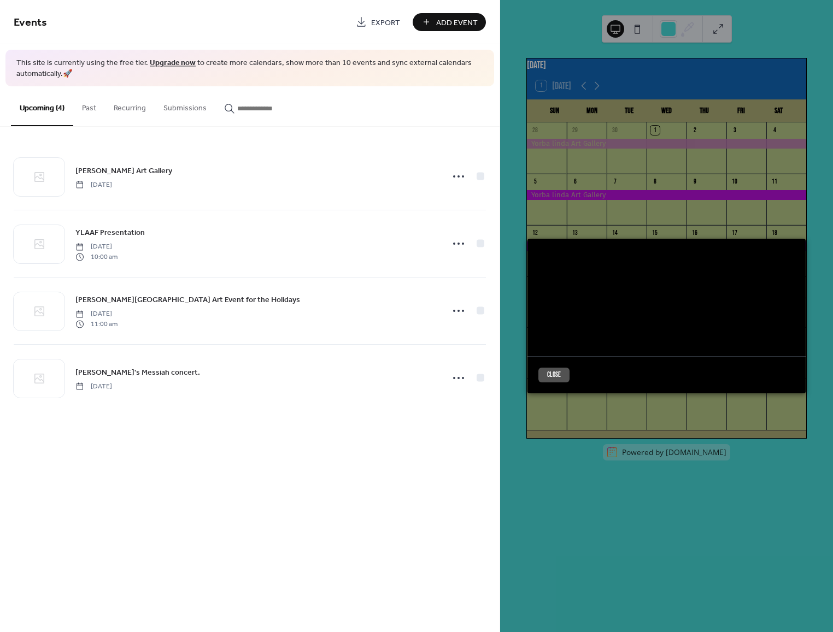
click at [639, 250] on div "[DATE] 1 [DATE] Sun Mon Tue Wed Thu Fri Sat 28 29 30 1 2 3 4 5 6 7 8 9 10 11 12…" at bounding box center [666, 316] width 333 height 632
click at [561, 372] on button "Close" at bounding box center [553, 375] width 31 height 15
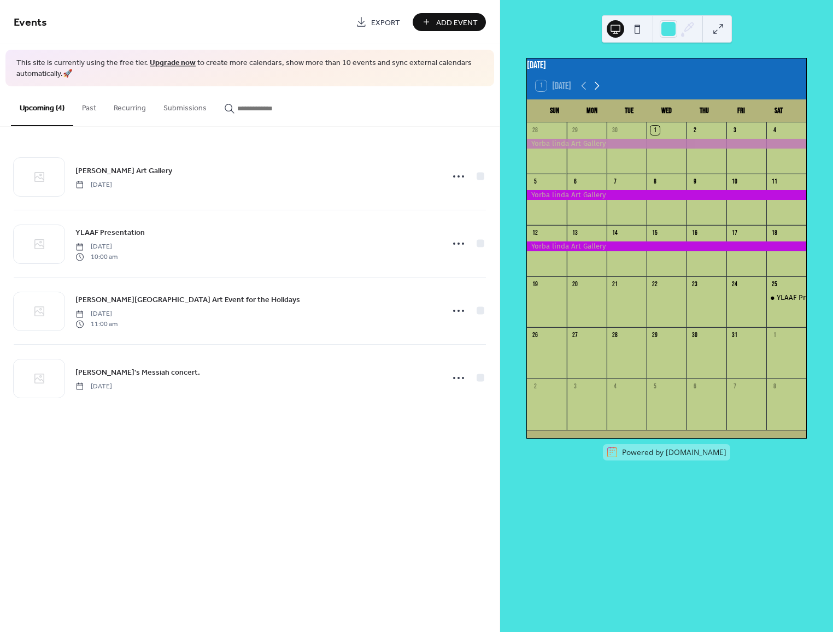
click at [597, 89] on icon at bounding box center [596, 85] width 13 height 13
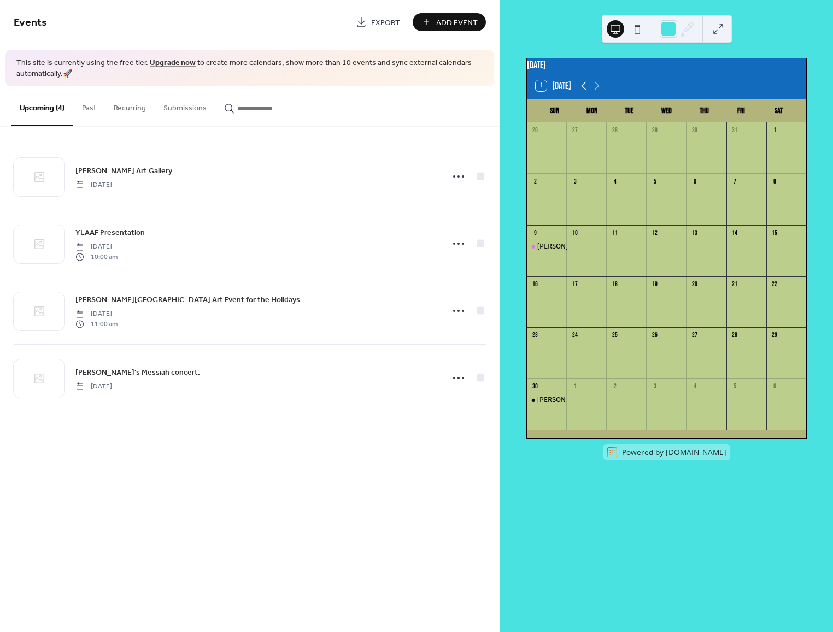
click at [582, 90] on icon at bounding box center [583, 85] width 13 height 13
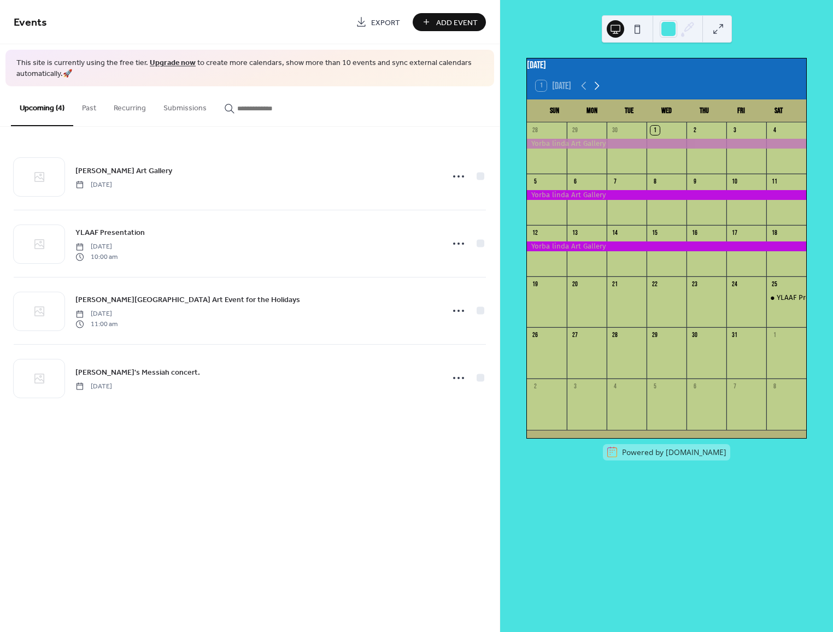
click at [598, 88] on icon at bounding box center [596, 85] width 13 height 13
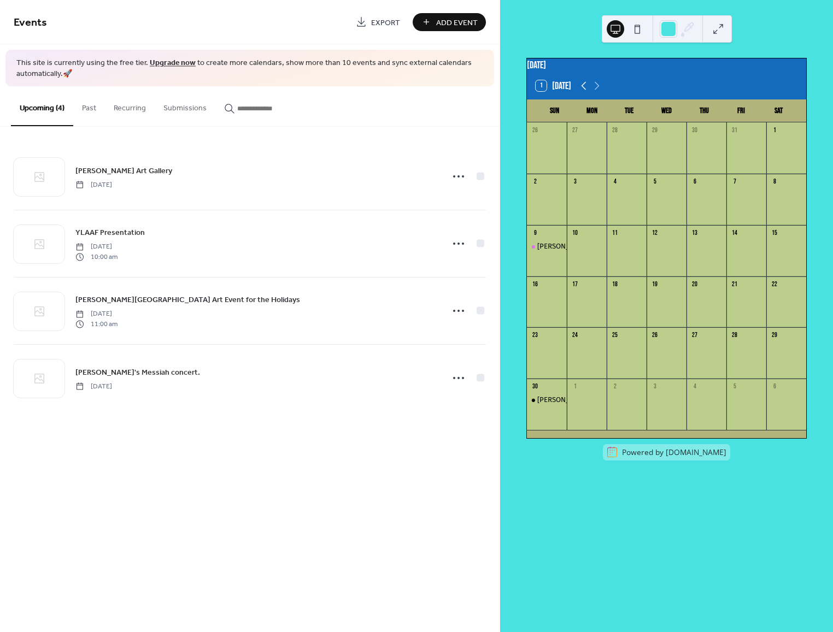
click at [578, 89] on icon at bounding box center [583, 85] width 13 height 13
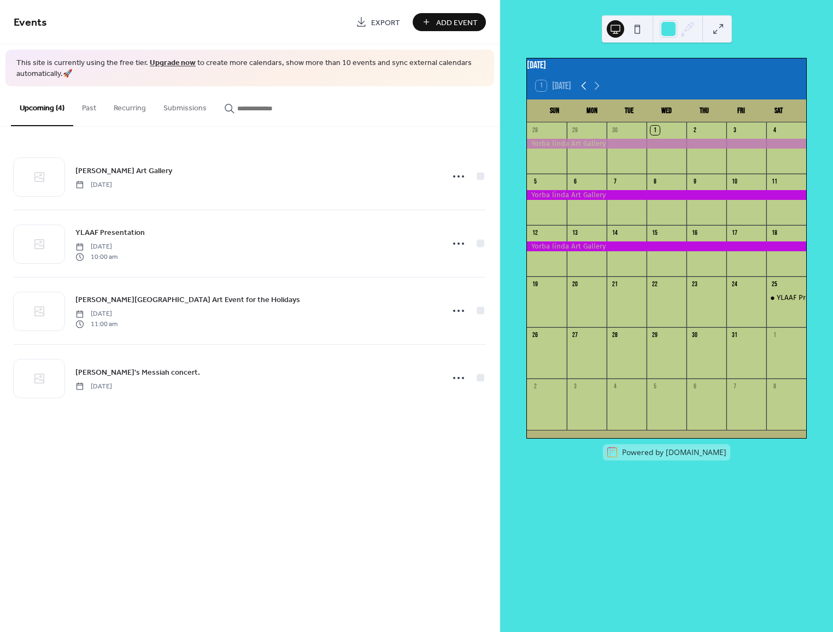
click at [578, 89] on icon at bounding box center [583, 85] width 13 height 13
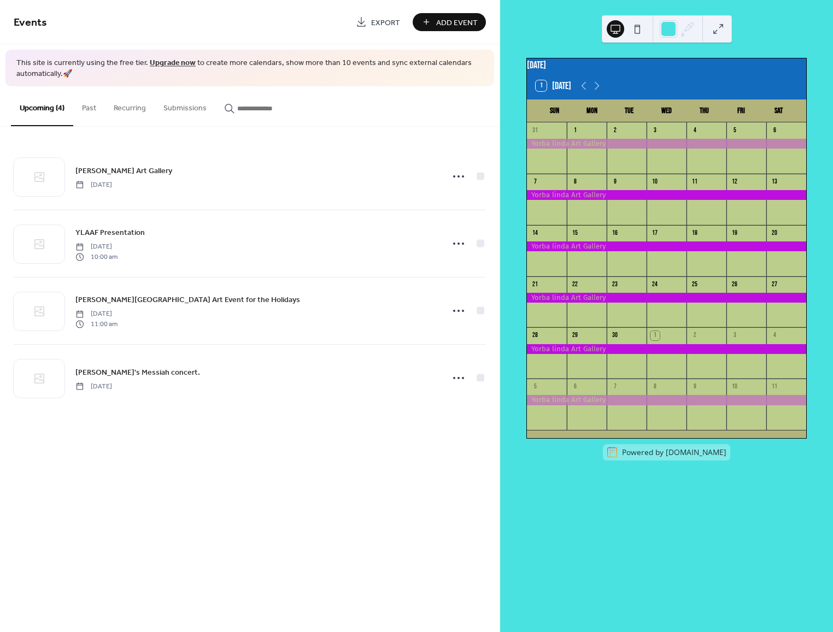
click at [627, 198] on div at bounding box center [666, 195] width 279 height 10
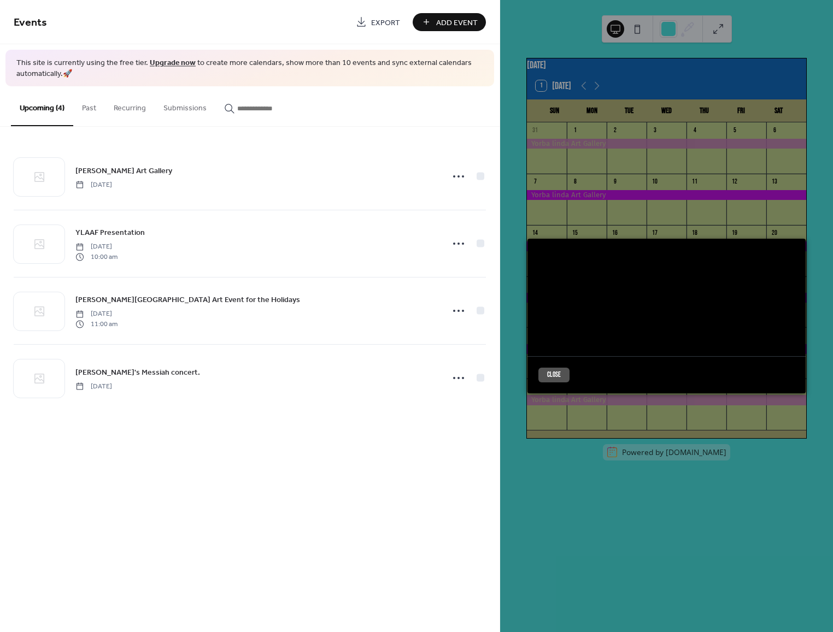
click at [556, 370] on button "Close" at bounding box center [553, 375] width 31 height 15
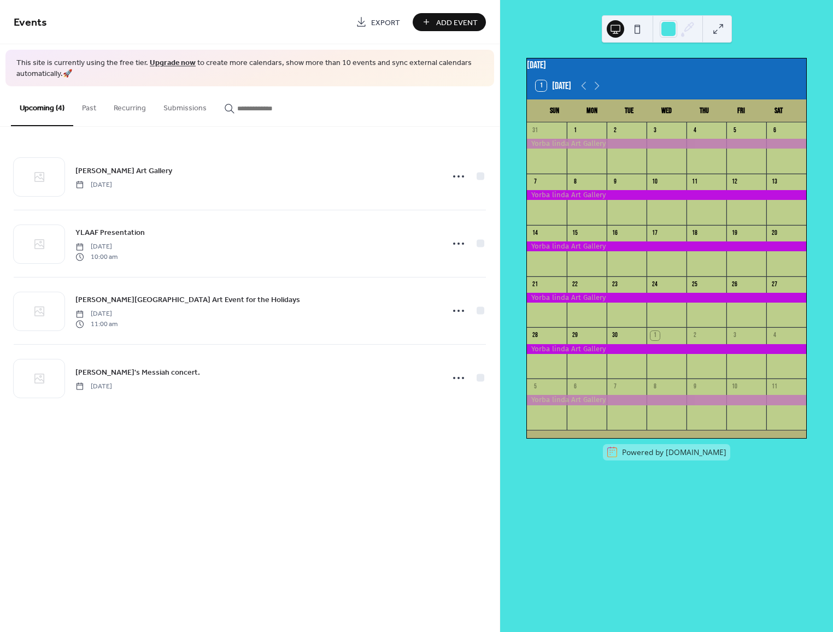
click at [654, 81] on div "1 [DATE]" at bounding box center [666, 86] width 279 height 26
click at [654, 82] on div "1 [DATE]" at bounding box center [666, 86] width 279 height 26
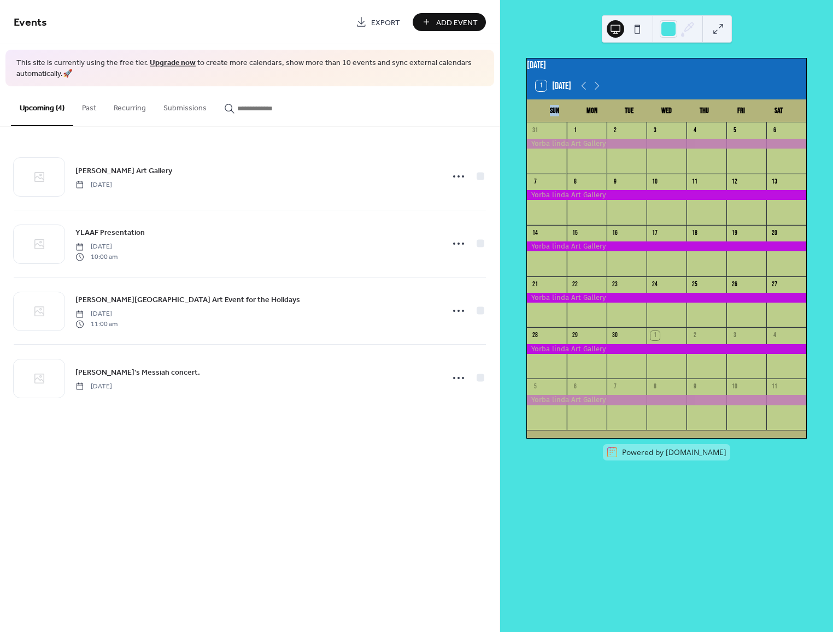
click at [654, 83] on div "1 [DATE]" at bounding box center [666, 86] width 279 height 26
click at [718, 26] on button at bounding box center [717, 28] width 17 height 17
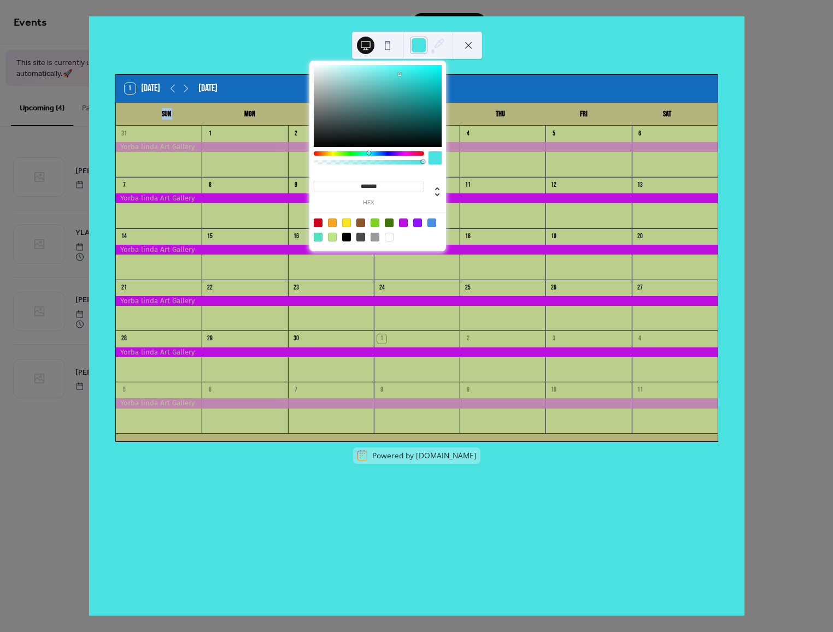
click at [416, 40] on div at bounding box center [418, 45] width 17 height 17
click at [535, 37] on div "1 [DATE] [DATE] Sun Mon Tue Wed Thu Fri Sat 31 1 2 3 4 5 6 7 8 9 10 11 12 13 14…" at bounding box center [416, 316] width 655 height 600
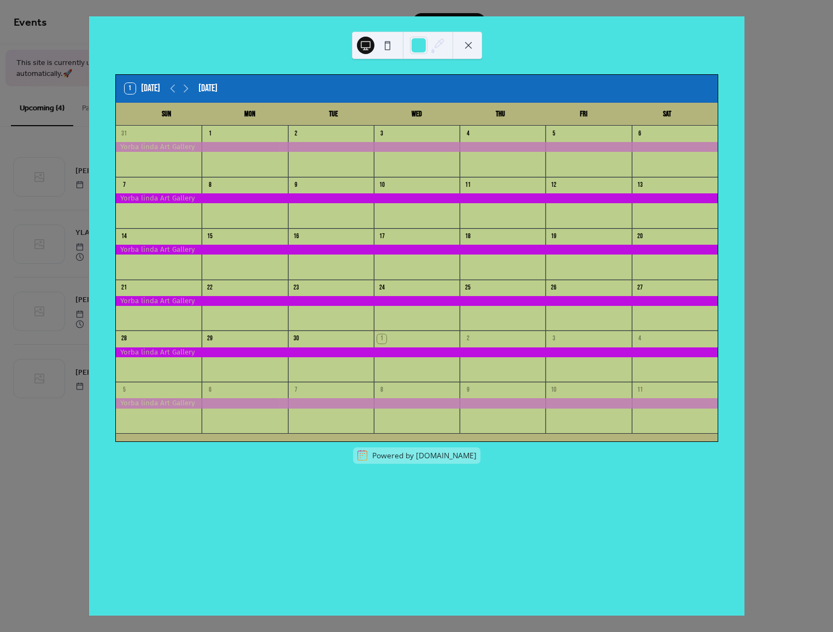
click at [523, 84] on div "1 [DATE] [DATE]" at bounding box center [417, 88] width 602 height 27
click at [523, 82] on div "1 [DATE] [DATE]" at bounding box center [417, 88] width 602 height 27
click at [473, 193] on div at bounding box center [417, 198] width 602 height 10
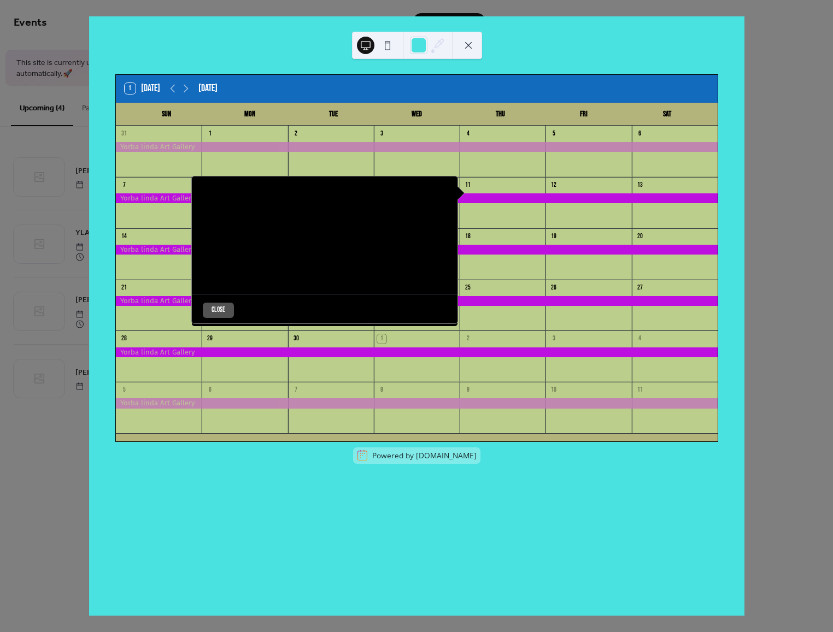
click at [211, 303] on button "Close" at bounding box center [218, 310] width 31 height 15
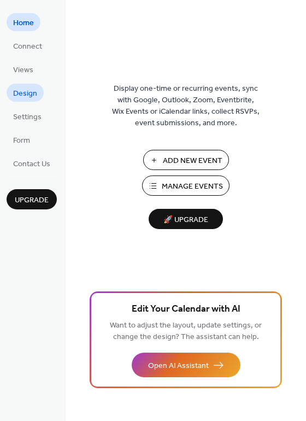
click at [31, 88] on span "Design" at bounding box center [25, 93] width 24 height 11
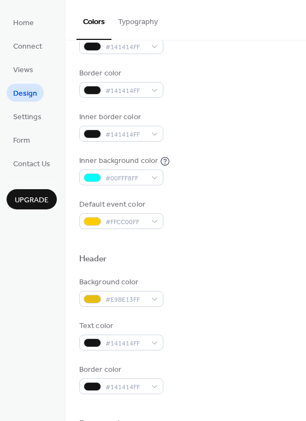
scroll to position [174, 0]
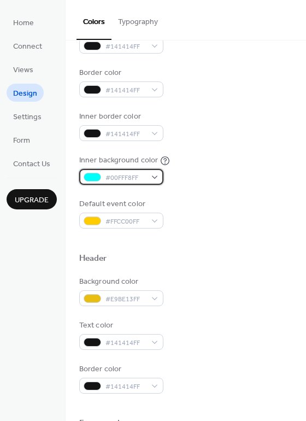
click at [155, 169] on div "#00FFF8FF" at bounding box center [121, 177] width 84 height 16
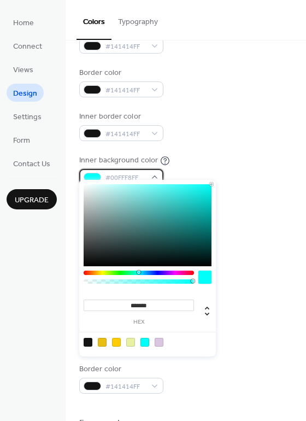
scroll to position [175, 0]
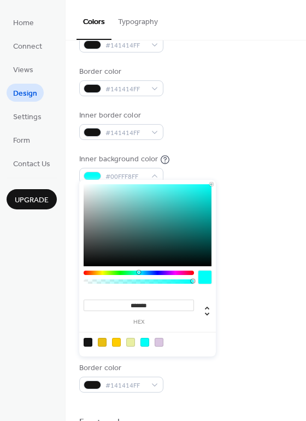
type input "*"
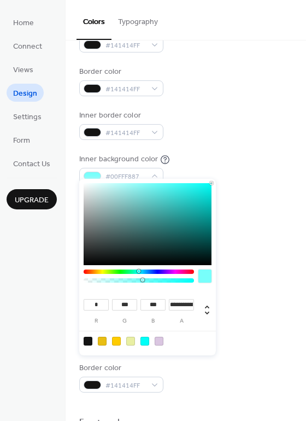
drag, startPoint x: 193, startPoint y: 281, endPoint x: 142, endPoint y: 278, distance: 50.9
click at [142, 278] on div at bounding box center [139, 278] width 110 height 19
type input "**********"
drag, startPoint x: 142, startPoint y: 280, endPoint x: 177, endPoint y: 283, distance: 35.1
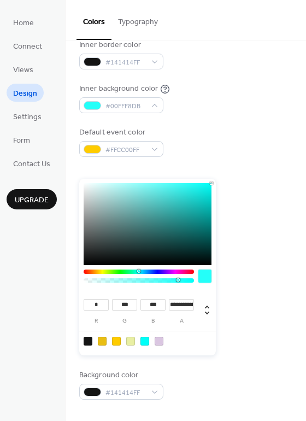
scroll to position [248, 0]
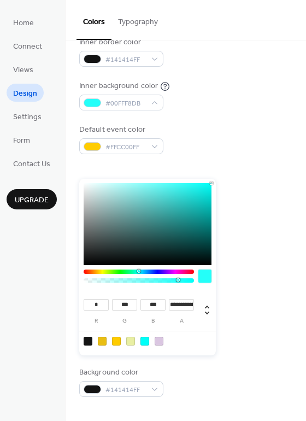
click at [244, 179] on div "Header" at bounding box center [185, 186] width 213 height 14
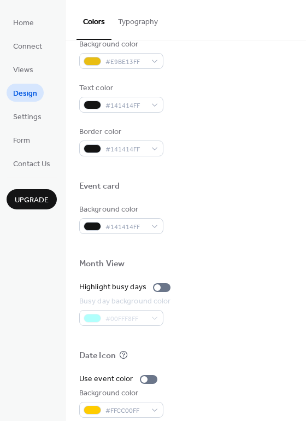
scroll to position [410, 0]
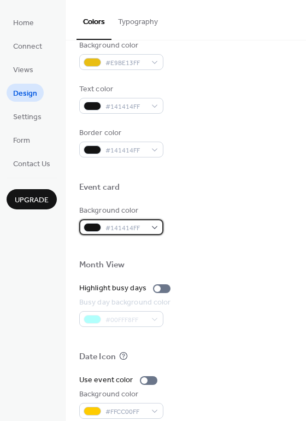
click at [154, 219] on div "#141414FF" at bounding box center [121, 227] width 84 height 16
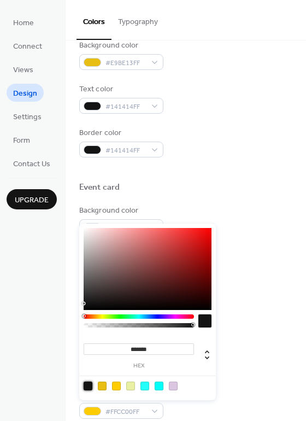
click at [87, 383] on div at bounding box center [88, 386] width 9 height 9
click at [146, 382] on div at bounding box center [144, 386] width 9 height 9
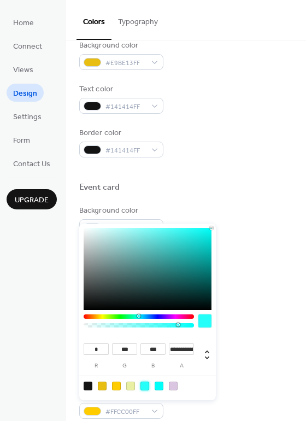
click at [90, 383] on div at bounding box center [88, 386] width 9 height 9
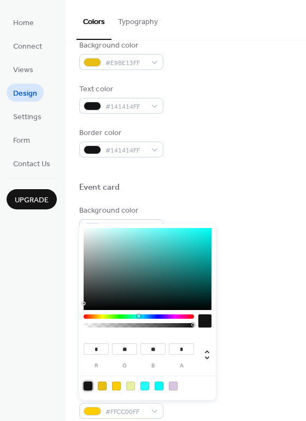
type input "**"
type input "*"
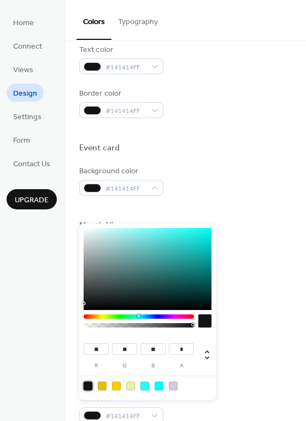
scroll to position [449, 0]
click at [88, 383] on div at bounding box center [88, 386] width 9 height 9
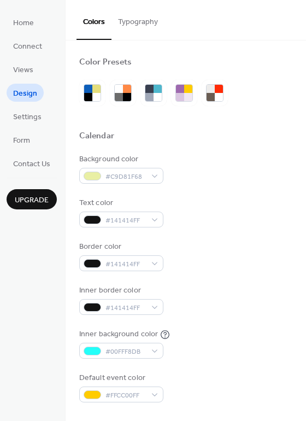
scroll to position [0, 0]
